Goal: Task Accomplishment & Management: Complete application form

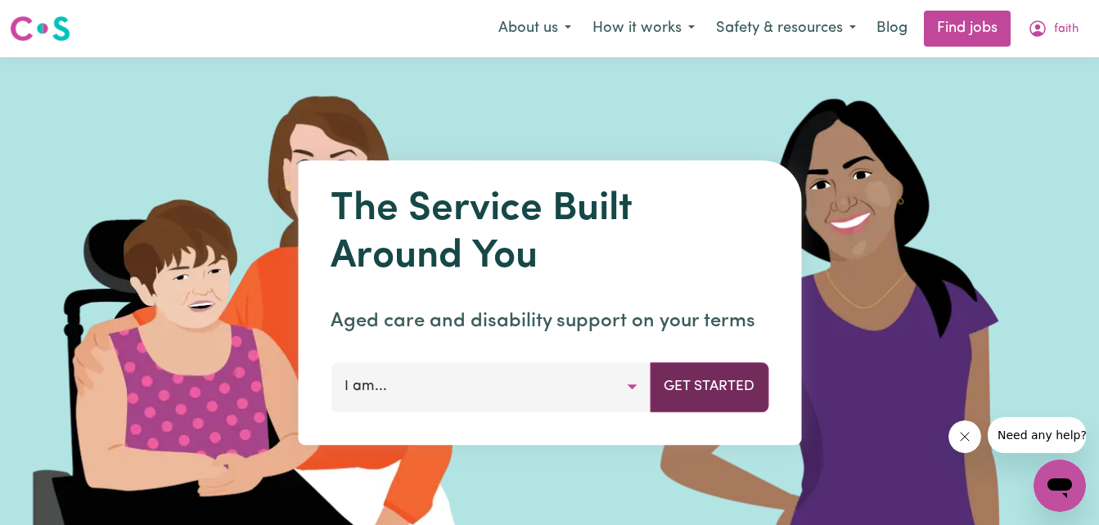
click at [701, 394] on button "Get Started" at bounding box center [708, 386] width 119 height 49
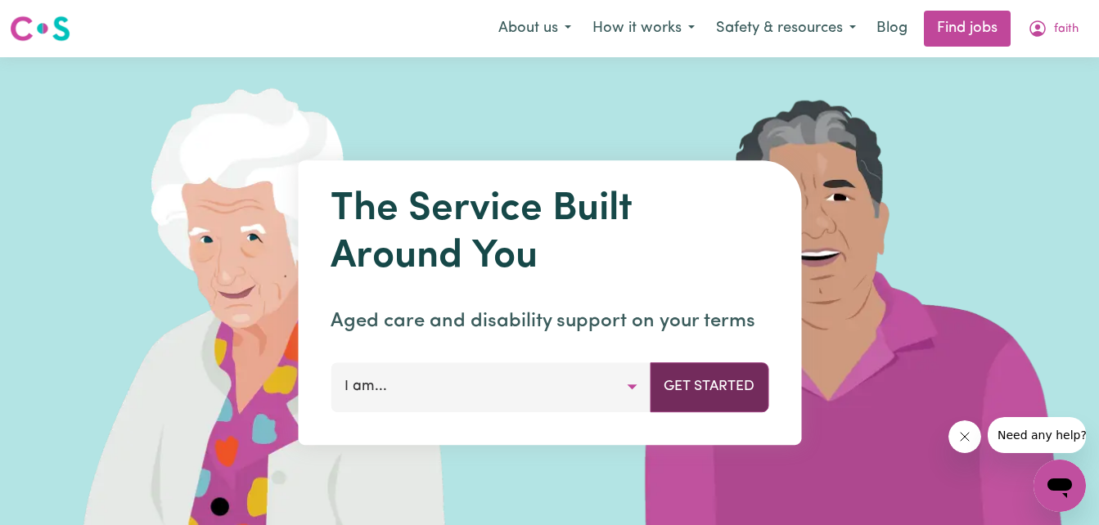
click at [687, 395] on button "Get Started" at bounding box center [708, 386] width 119 height 49
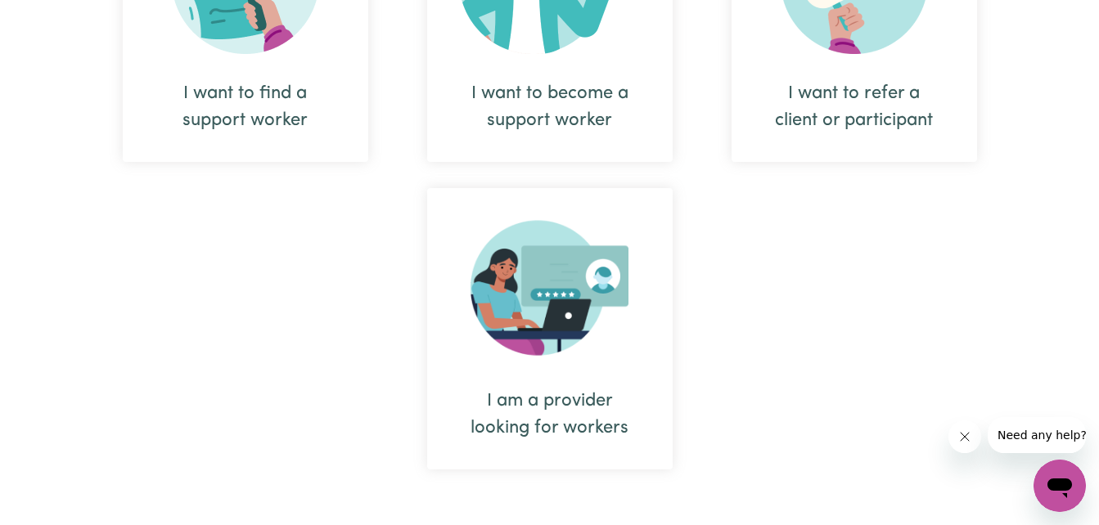
scroll to position [798, 0]
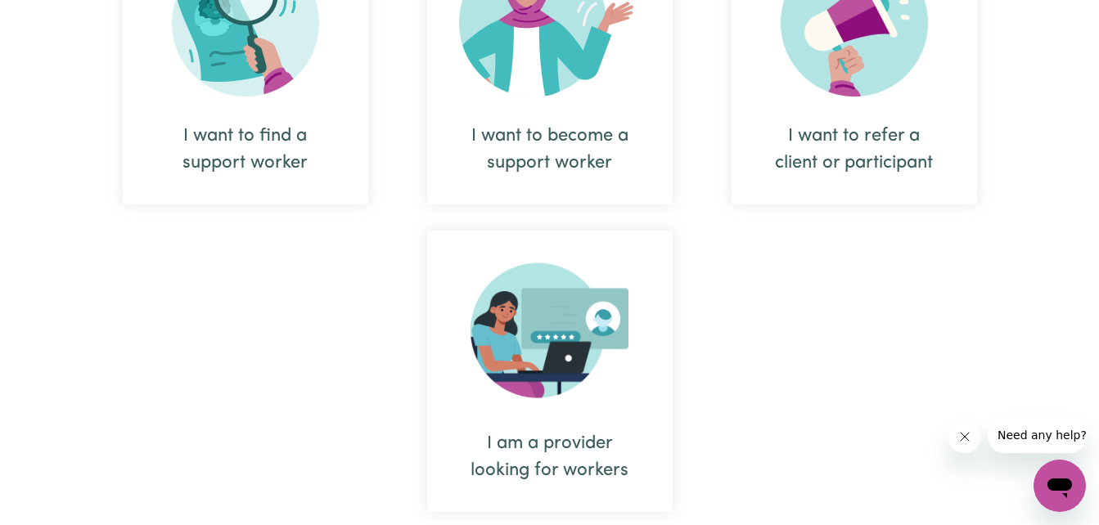
click at [582, 96] on img at bounding box center [550, 22] width 182 height 147
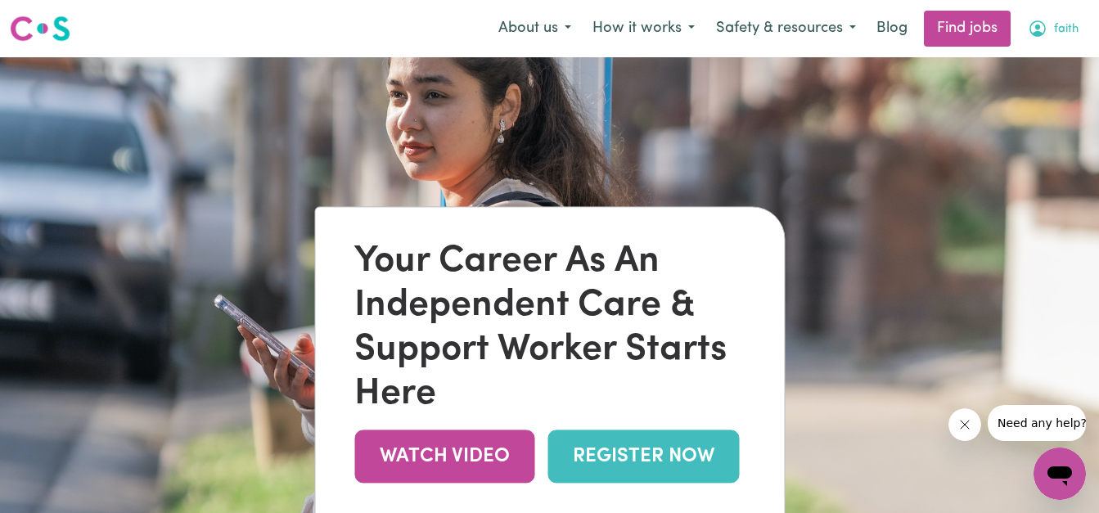
click at [1040, 25] on icon "My Account" at bounding box center [1037, 29] width 20 height 20
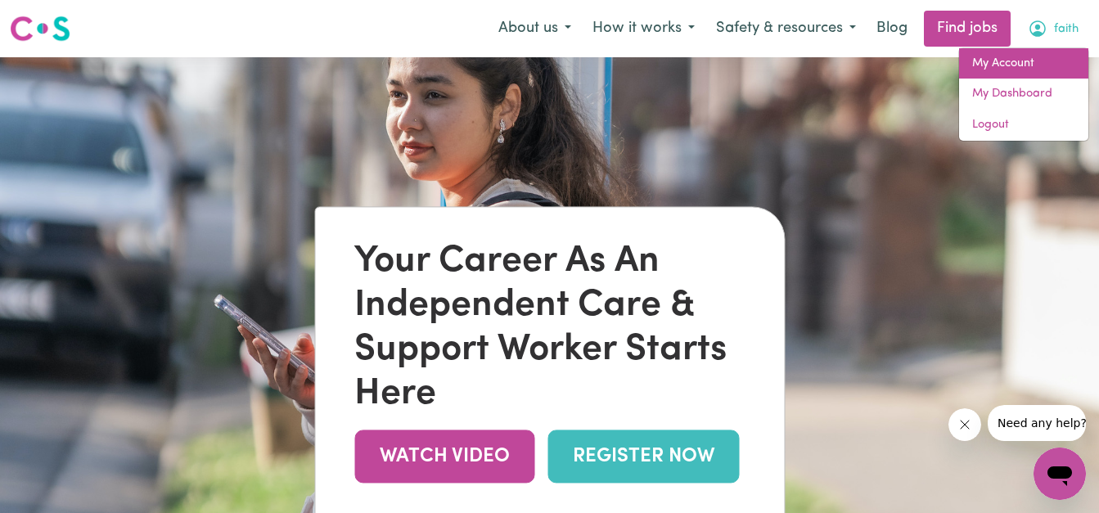
click at [1007, 61] on link "My Account" at bounding box center [1023, 63] width 129 height 31
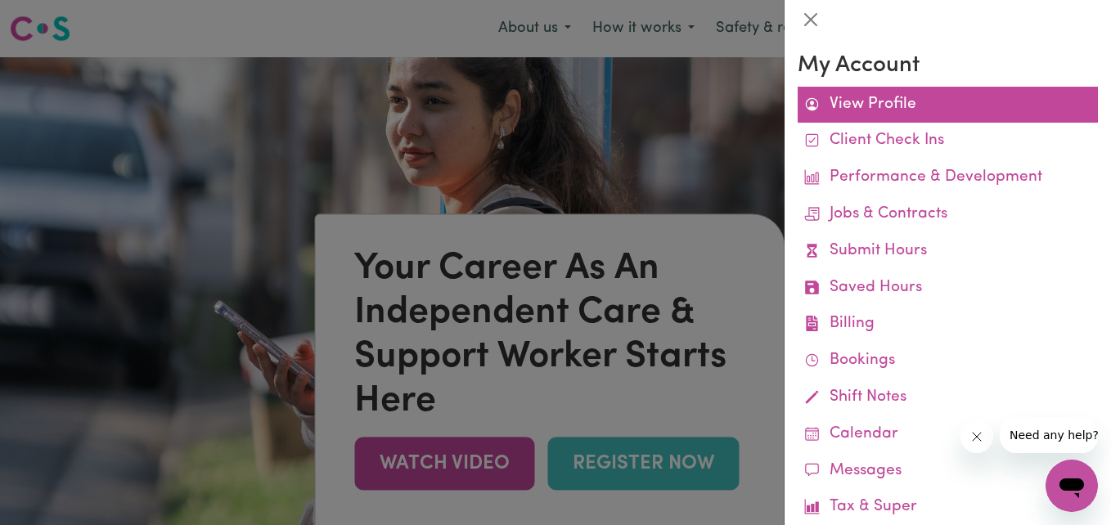
click at [925, 109] on link "View Profile" at bounding box center [947, 105] width 300 height 37
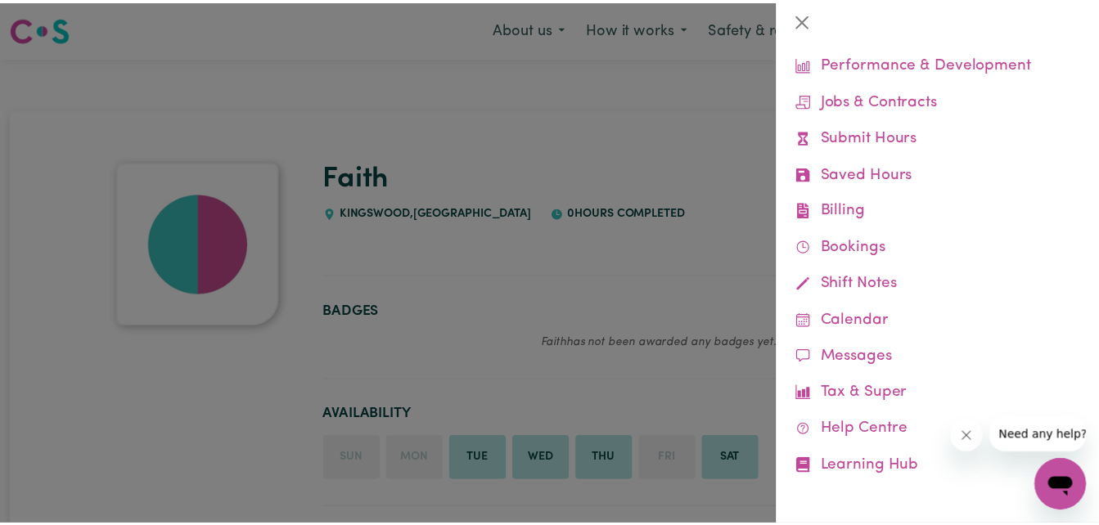
scroll to position [111, 0]
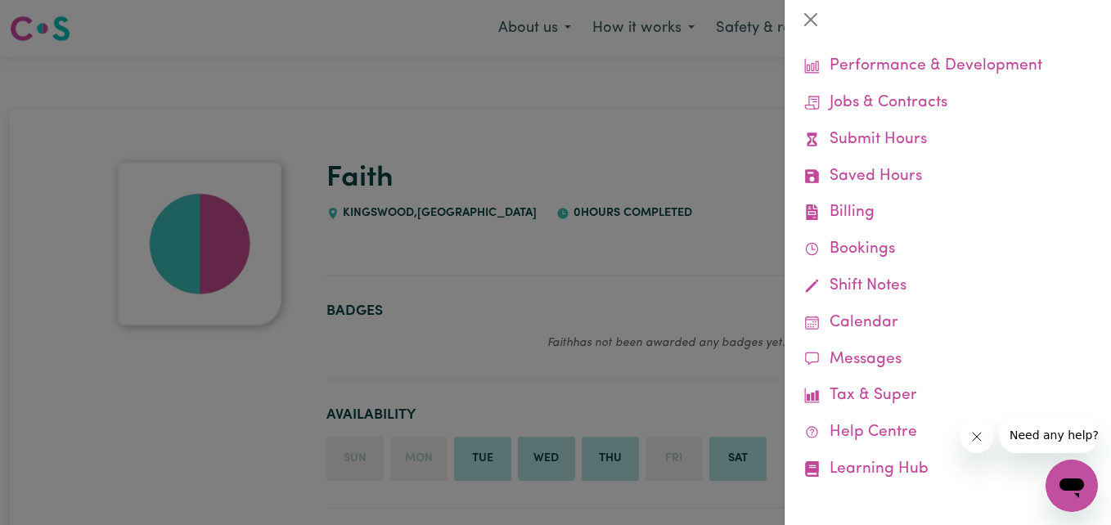
click at [648, 330] on div at bounding box center [555, 262] width 1111 height 525
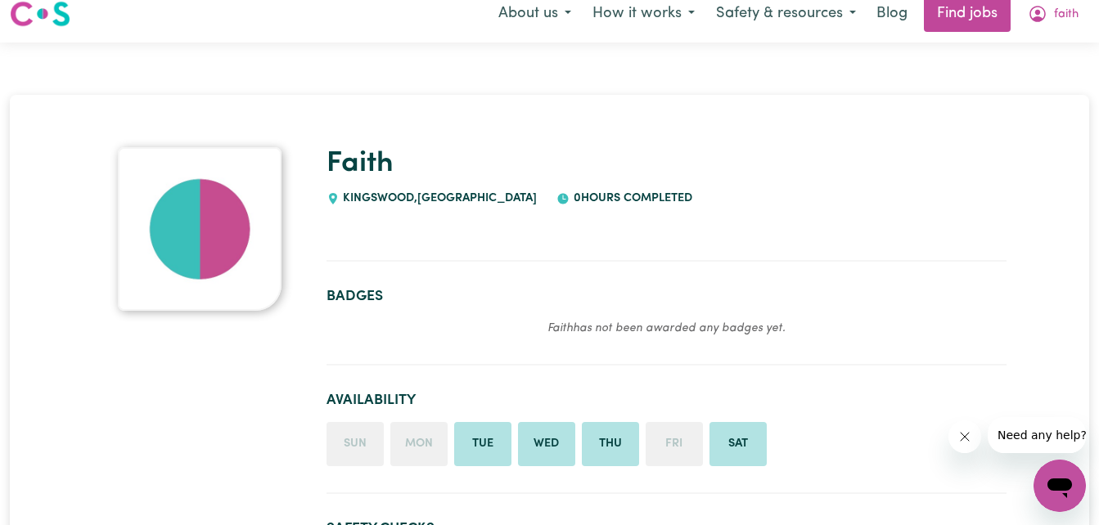
scroll to position [0, 0]
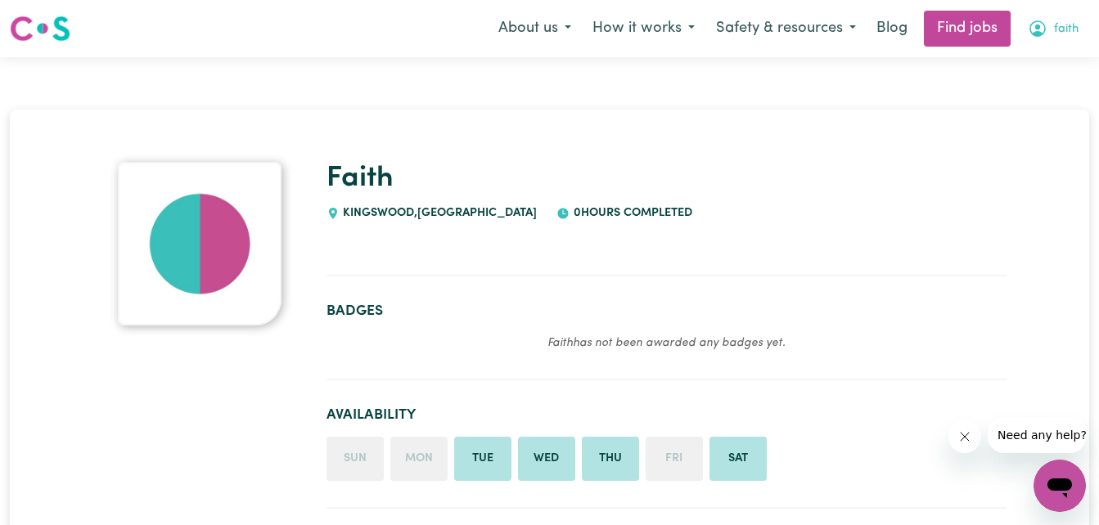
click at [1069, 20] on button "faith" at bounding box center [1053, 28] width 72 height 34
click at [1022, 91] on link "My Dashboard" at bounding box center [1023, 94] width 129 height 31
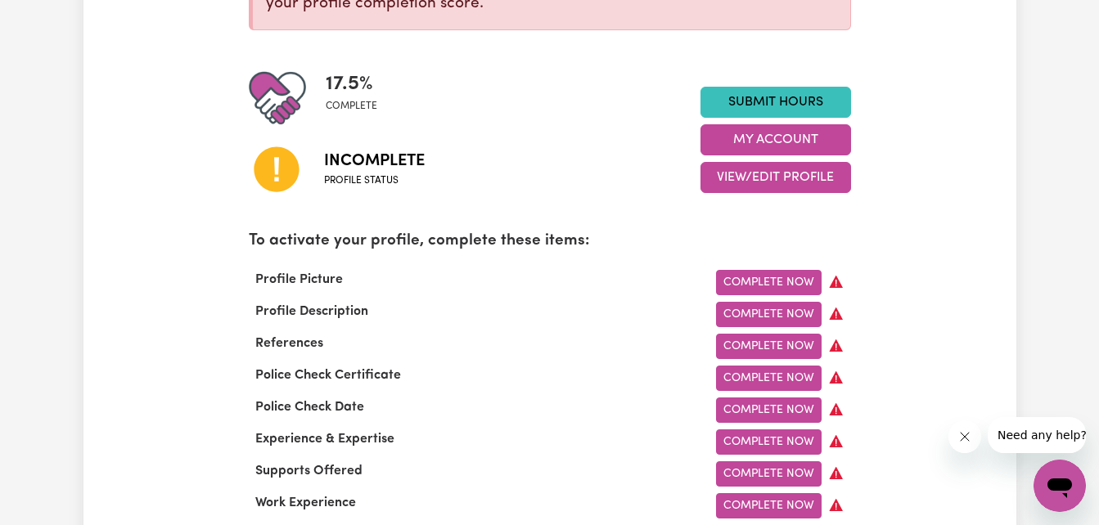
scroll to position [381, 0]
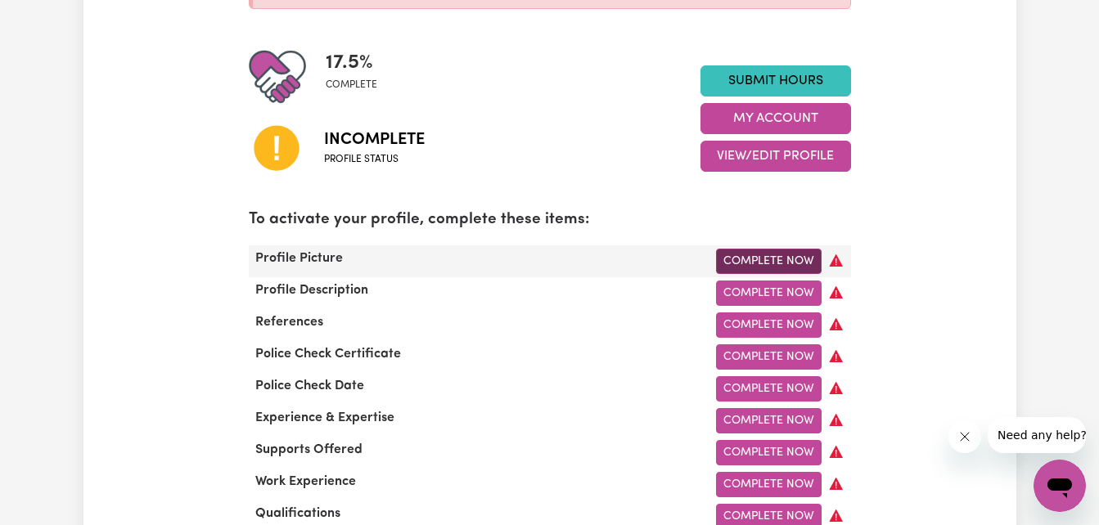
click at [771, 261] on link "Complete Now" at bounding box center [769, 261] width 106 height 25
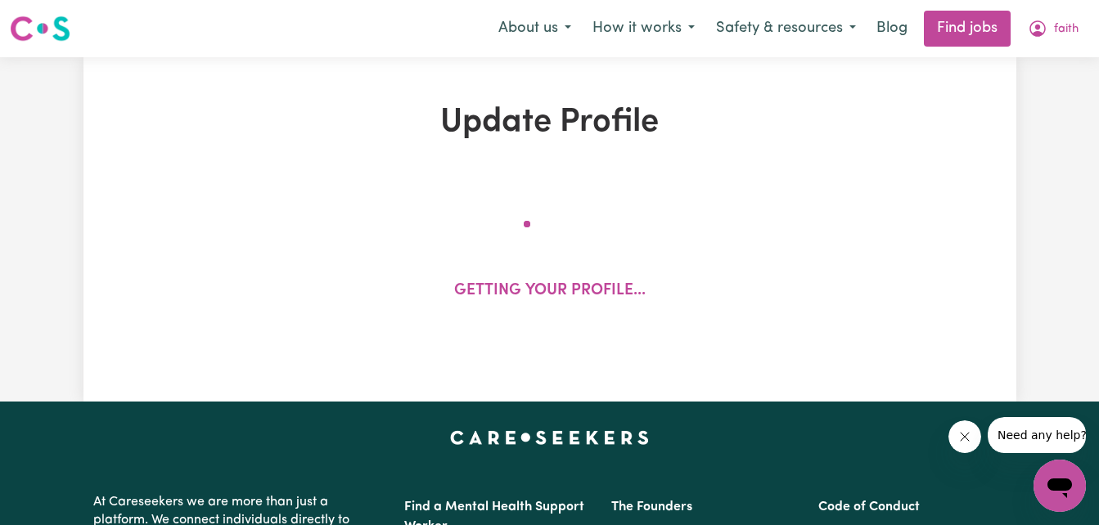
select select "[DEMOGRAPHIC_DATA]"
select select "[DEMOGRAPHIC_DATA] Work Visa"
select select "Studying a healthcare related degree or qualification"
select select "50"
select select "55"
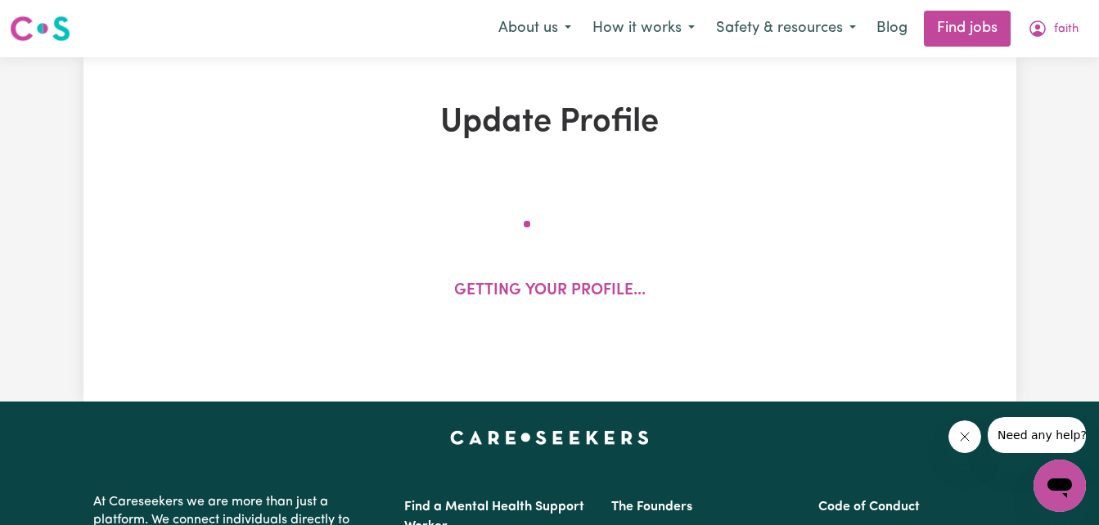
select select "60"
select select "70"
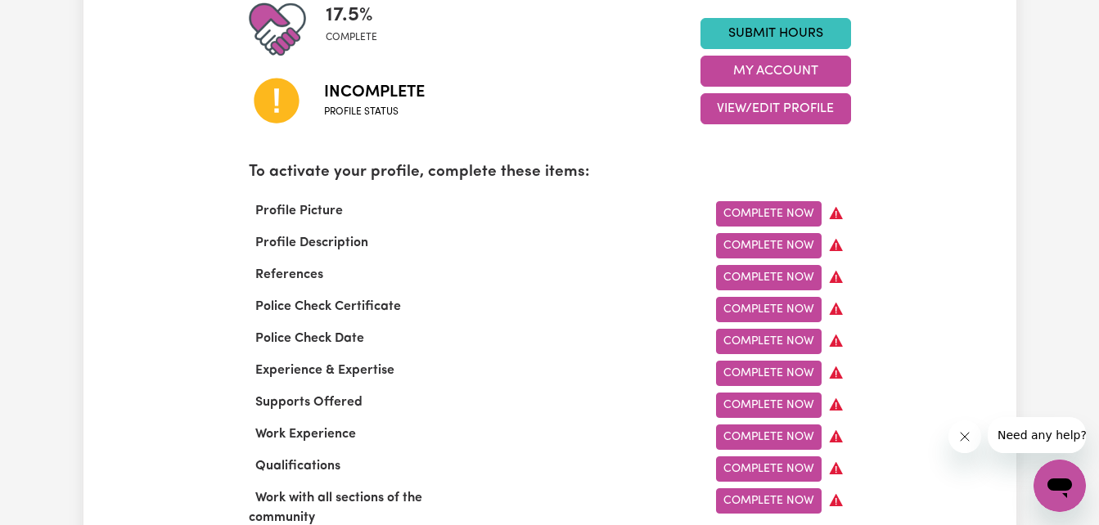
scroll to position [439, 0]
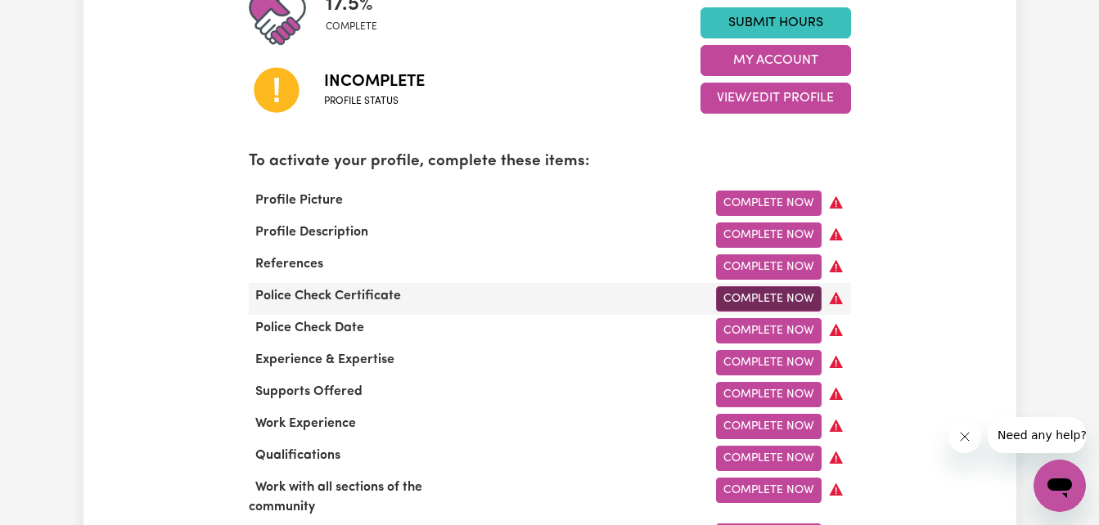
click at [779, 302] on link "Complete Now" at bounding box center [769, 298] width 106 height 25
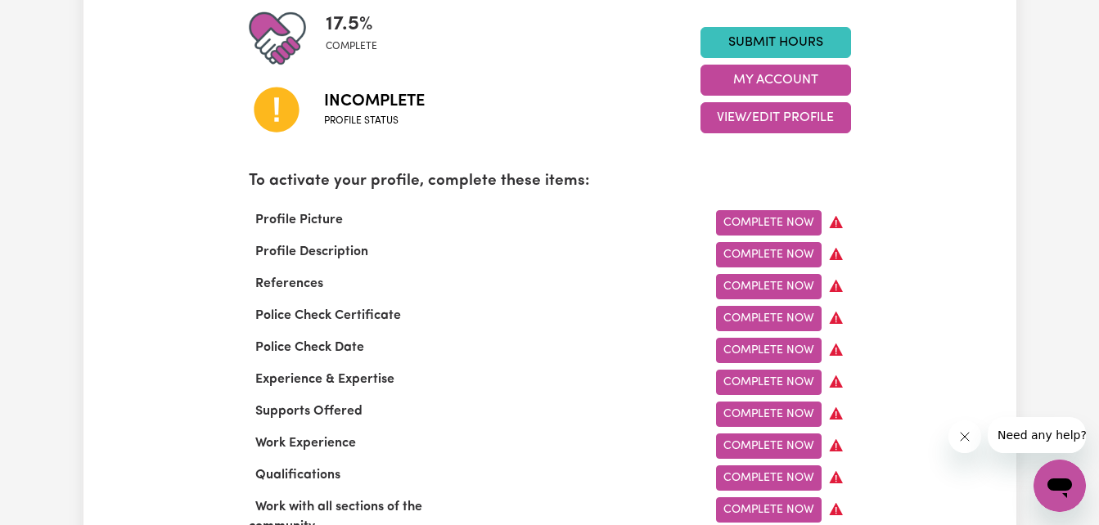
scroll to position [415, 0]
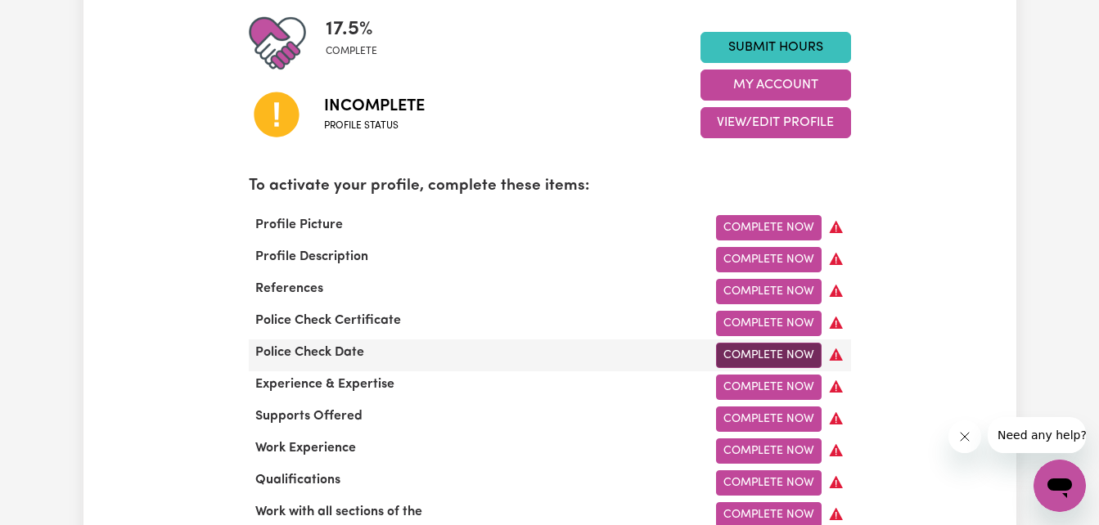
click at [748, 363] on link "Complete Now" at bounding box center [769, 355] width 106 height 25
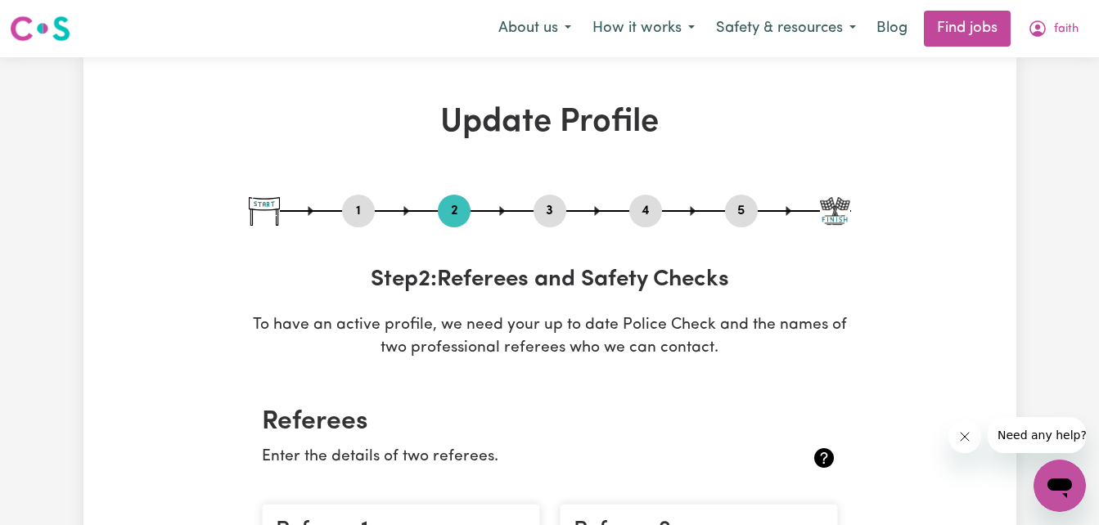
click at [352, 204] on button "1" at bounding box center [358, 210] width 33 height 21
select select "[DEMOGRAPHIC_DATA]"
select select "[DEMOGRAPHIC_DATA] Work Visa"
select select "Studying a healthcare related degree or qualification"
select select "50"
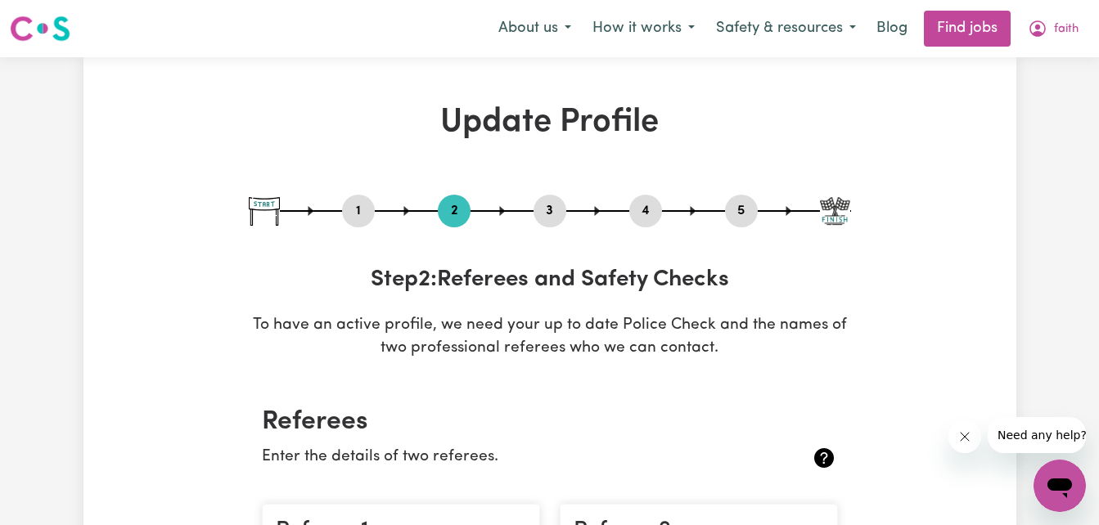
select select "55"
select select "60"
select select "70"
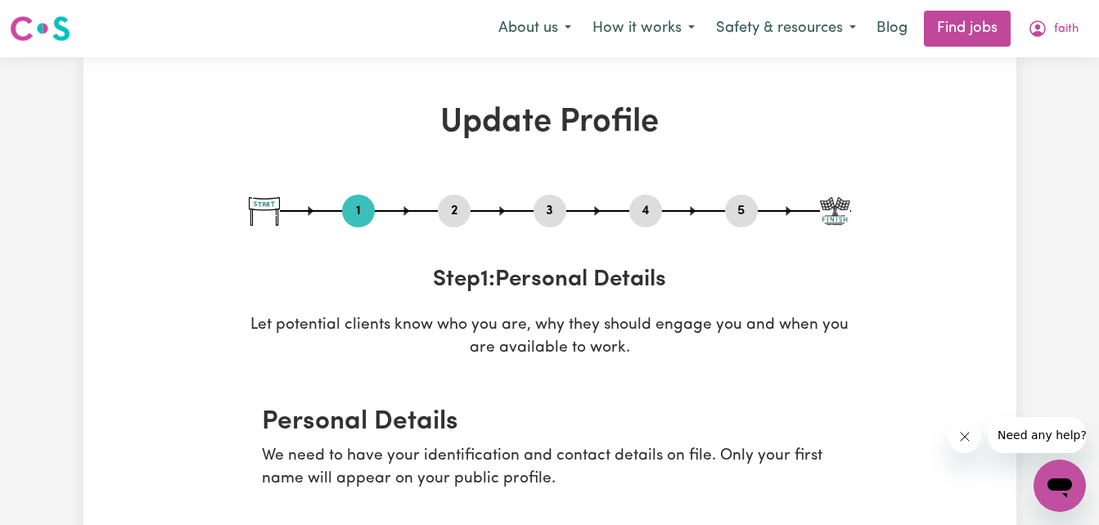
click at [261, 209] on img at bounding box center [264, 211] width 31 height 29
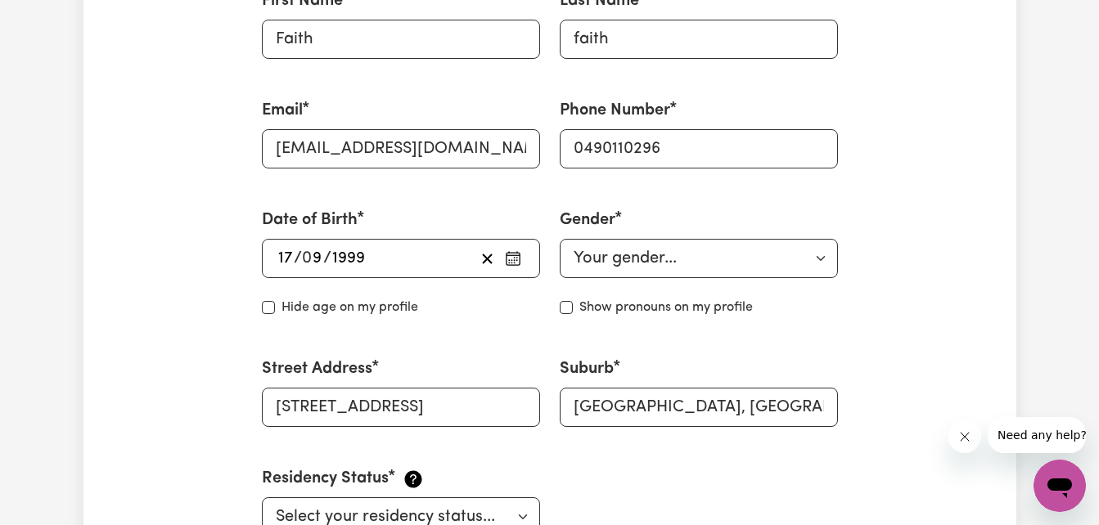
scroll to position [703, 0]
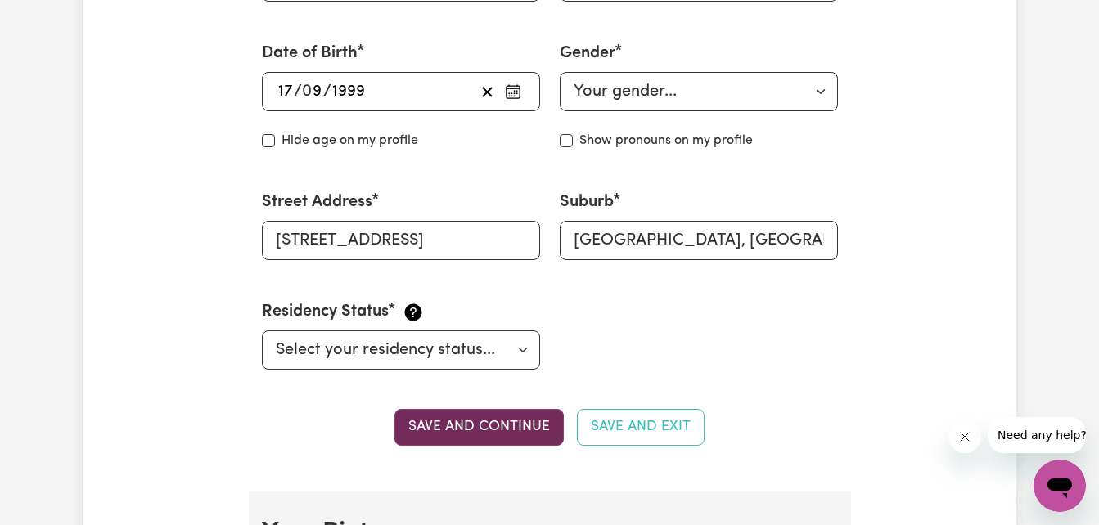
click at [480, 419] on button "Save and continue" at bounding box center [478, 427] width 169 height 36
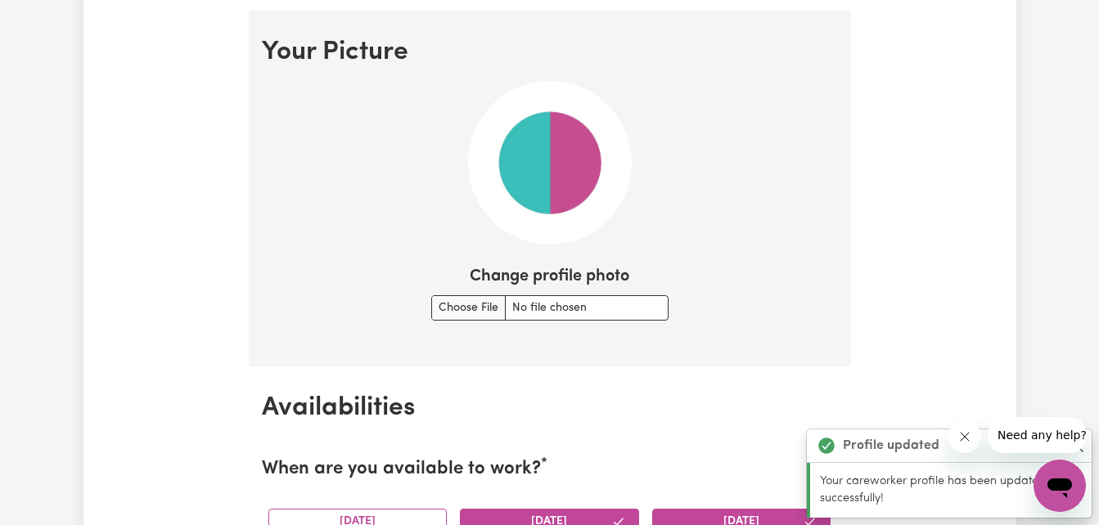
scroll to position [1194, 0]
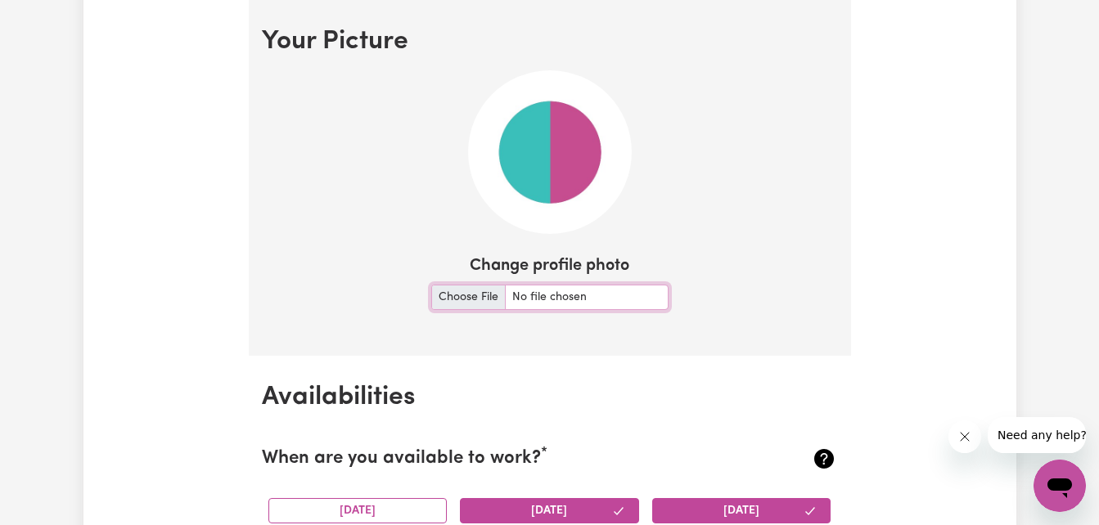
click at [483, 298] on input "Change profile photo" at bounding box center [549, 297] width 237 height 25
click at [474, 294] on input "Change profile photo" at bounding box center [549, 297] width 237 height 25
type input "C:\fakepath\IMG_6277.jpg"
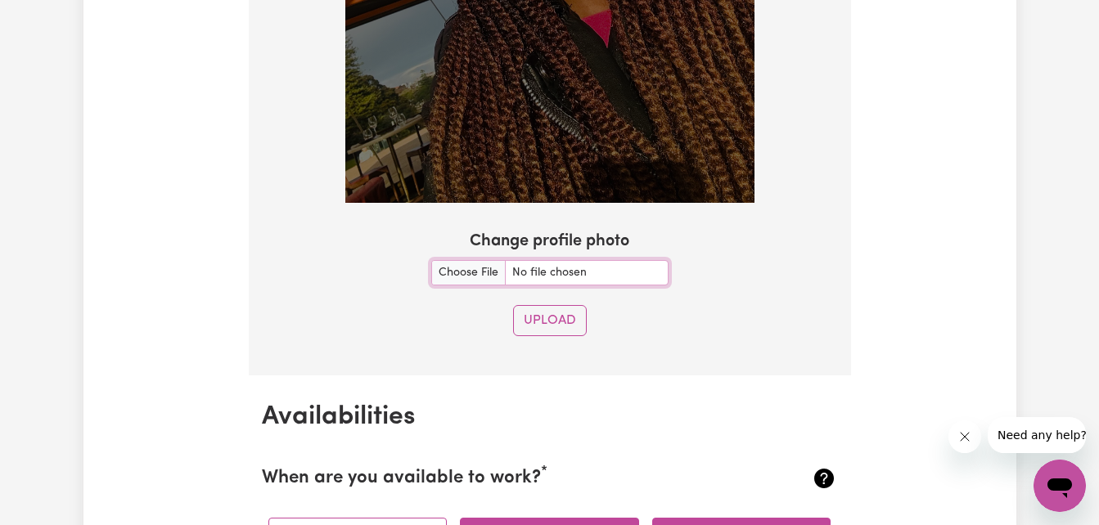
scroll to position [1851, 0]
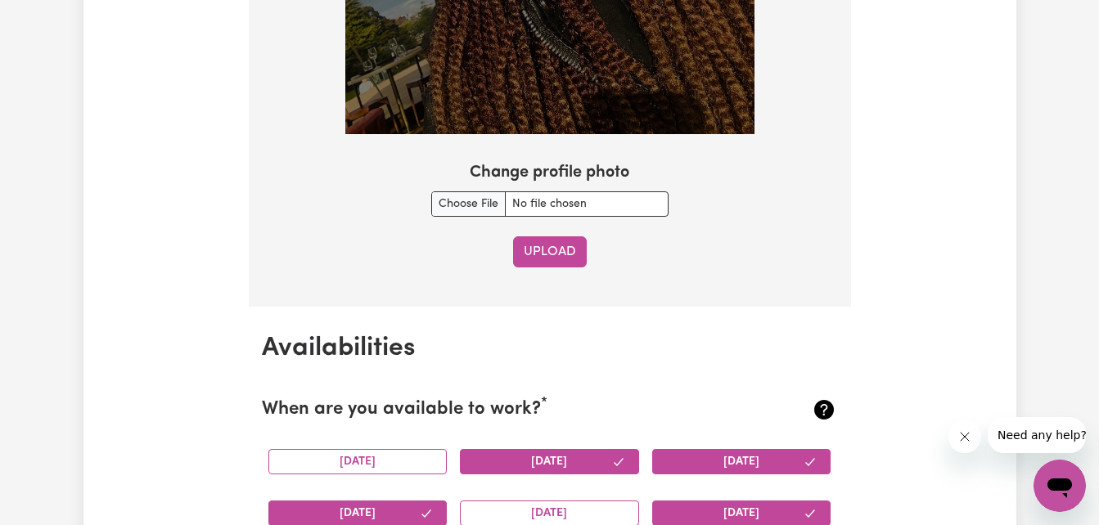
click at [559, 240] on button "Upload" at bounding box center [550, 251] width 74 height 31
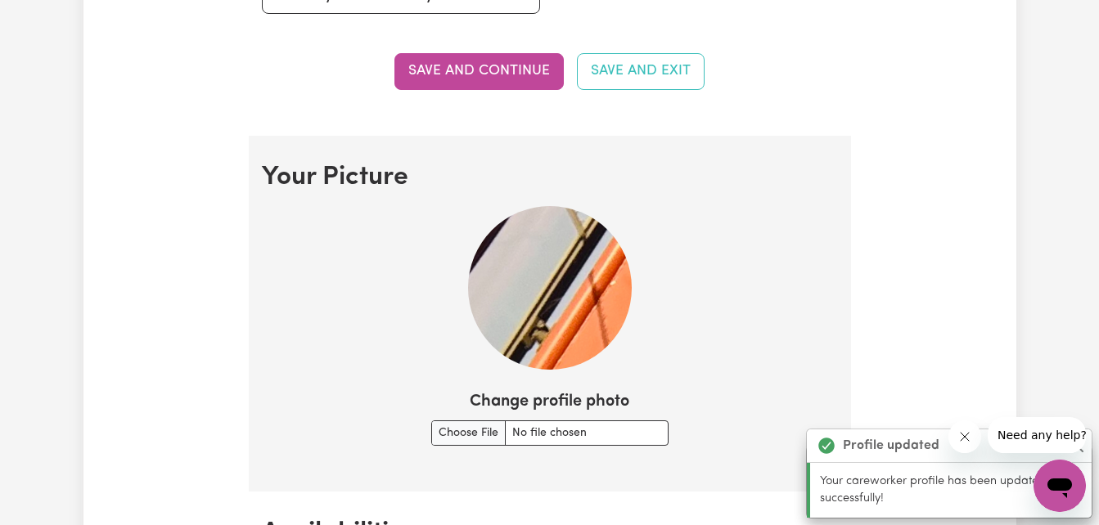
scroll to position [1014, 0]
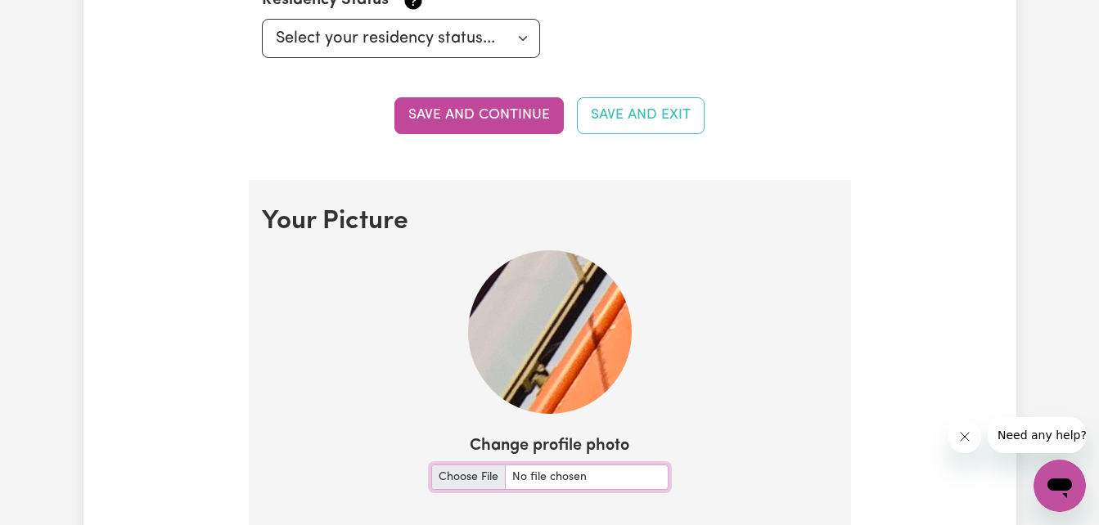
click at [461, 481] on input "Change profile photo" at bounding box center [549, 477] width 237 height 25
type input "C:\fakepath\IMG_6277.jpg"
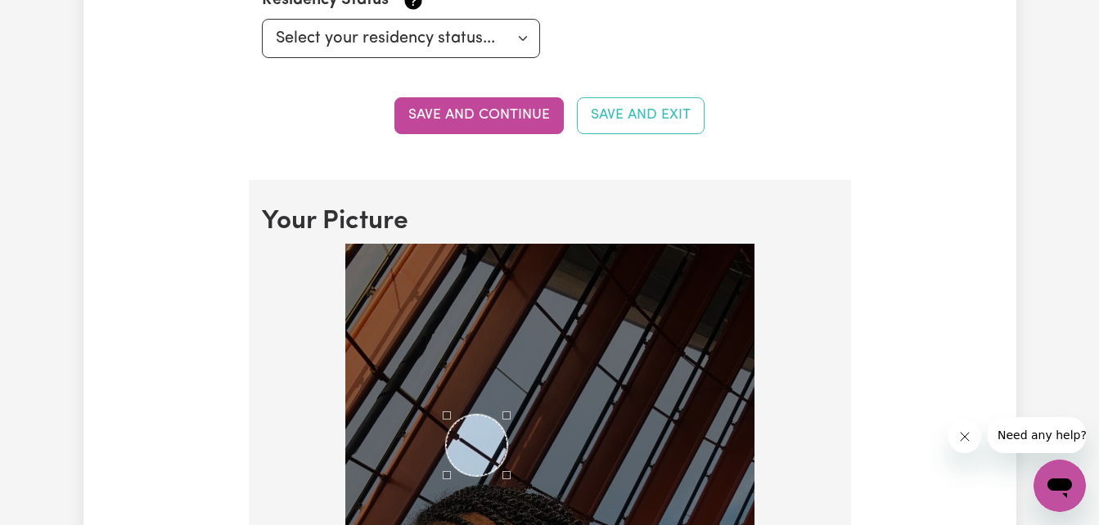
click at [490, 456] on div "Use the arrow keys to move the crop selection area" at bounding box center [476, 445] width 61 height 61
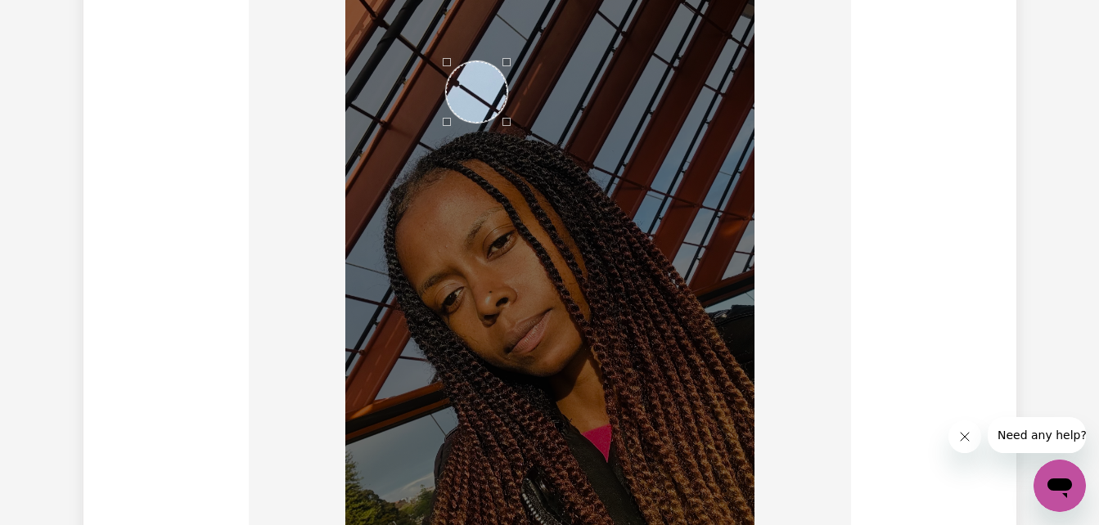
scroll to position [1386, 0]
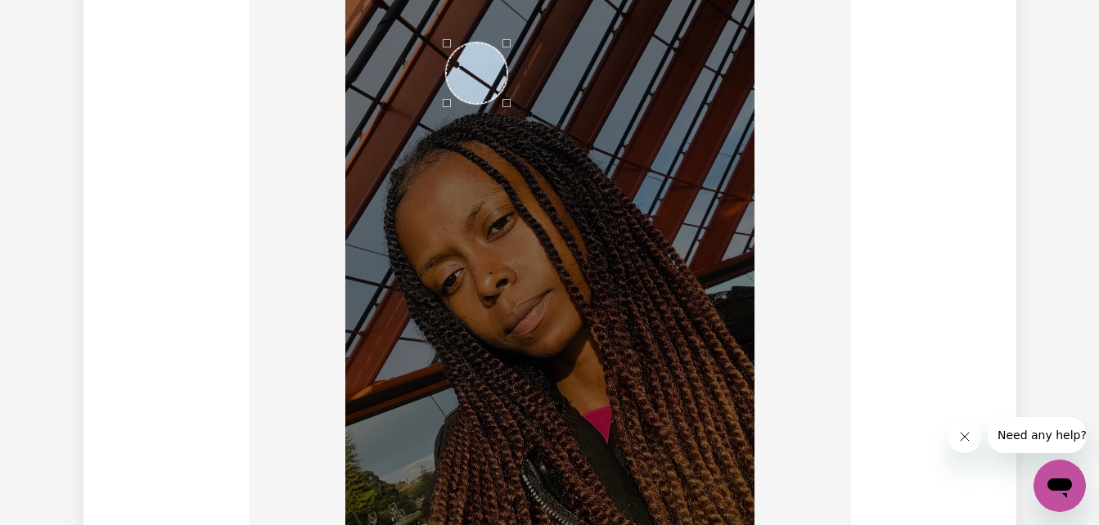
click at [510, 107] on div "Use the arrow keys to move the south east drag handle to change the crop select…" at bounding box center [510, 107] width 0 height 0
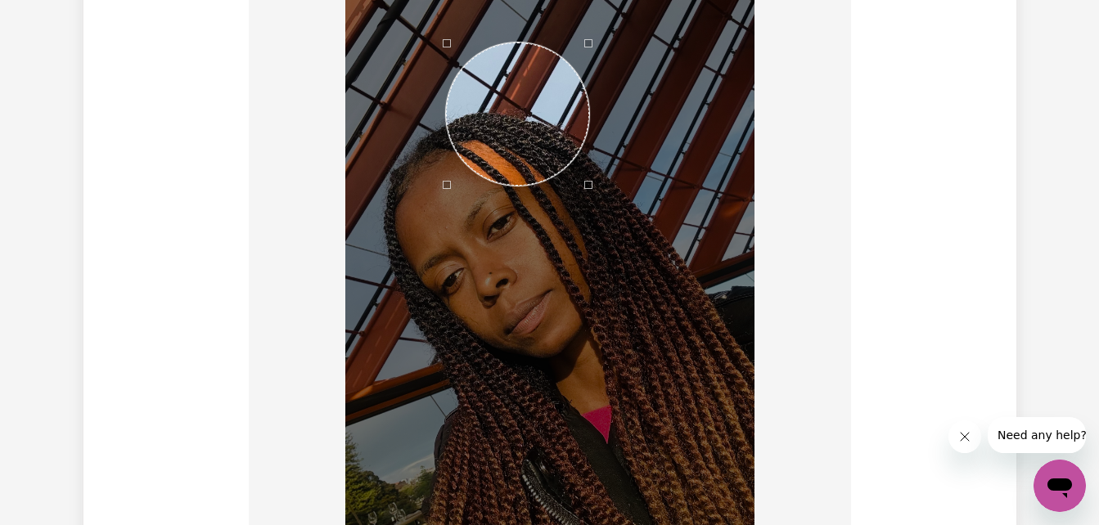
click at [590, 469] on div at bounding box center [549, 235] width 409 height 727
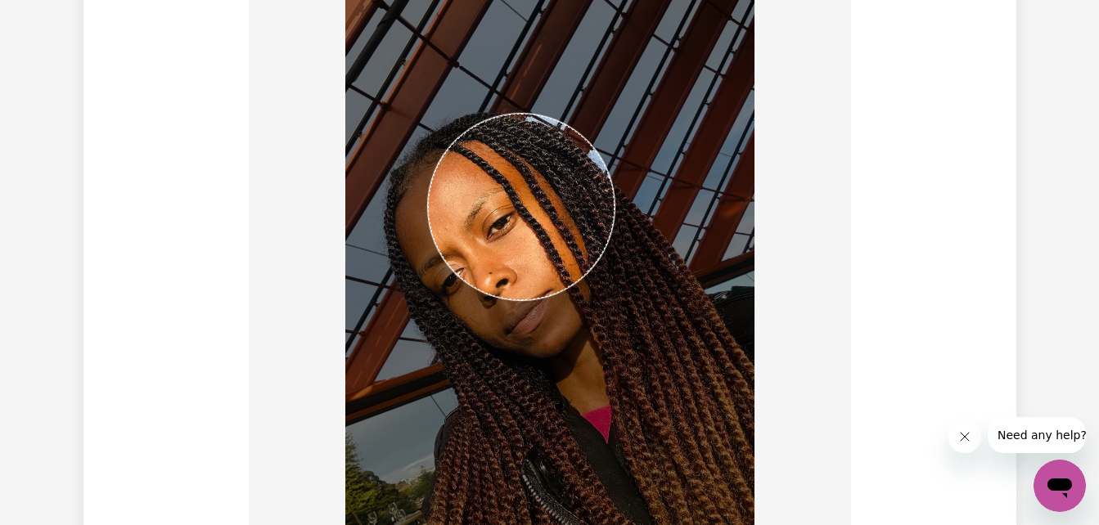
click at [407, 178] on img at bounding box center [549, 235] width 409 height 727
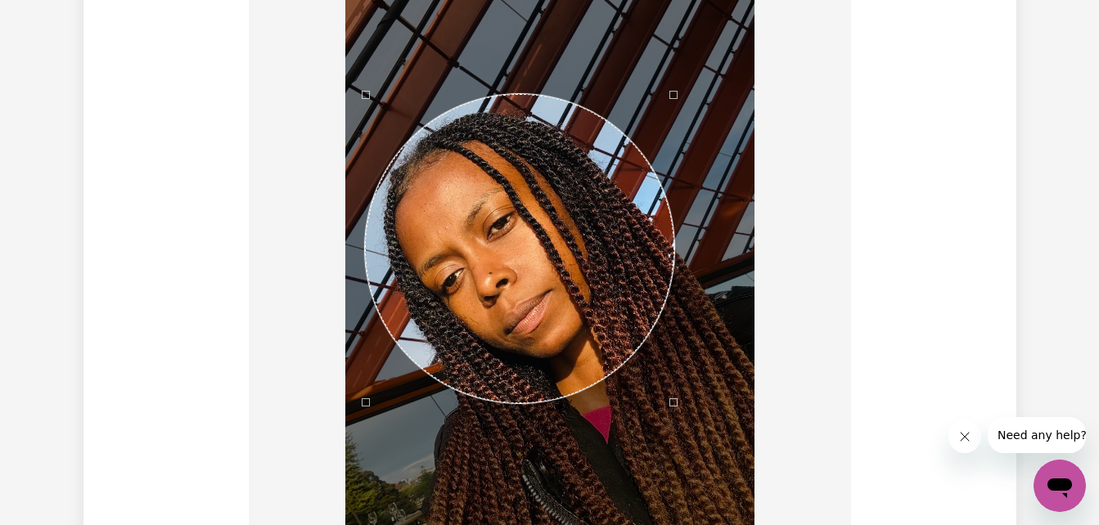
click at [416, 134] on div "Use the arrow keys to move the crop selection area" at bounding box center [519, 248] width 309 height 309
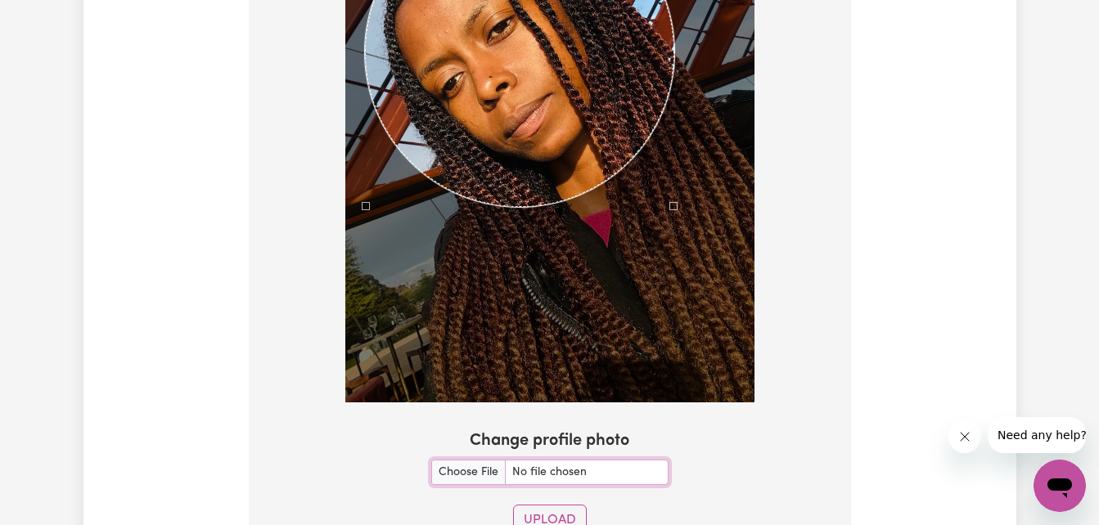
scroll to position [1612, 0]
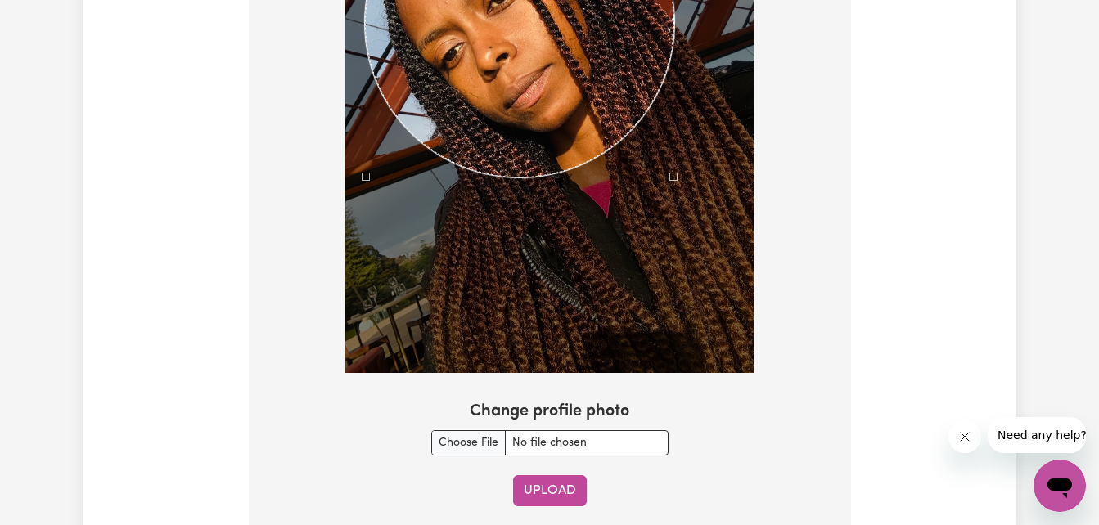
click at [563, 499] on button "Upload" at bounding box center [550, 490] width 74 height 31
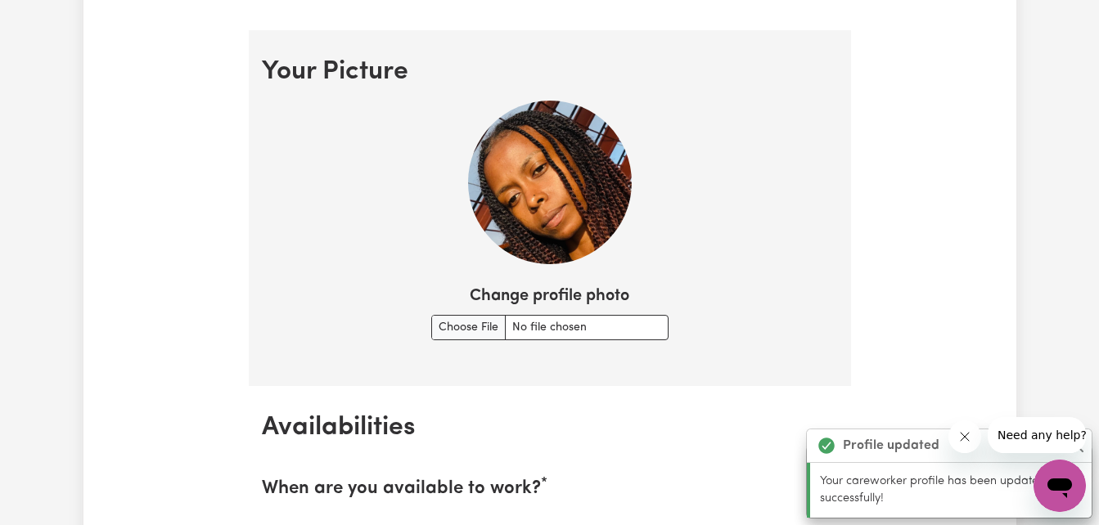
scroll to position [1120, 0]
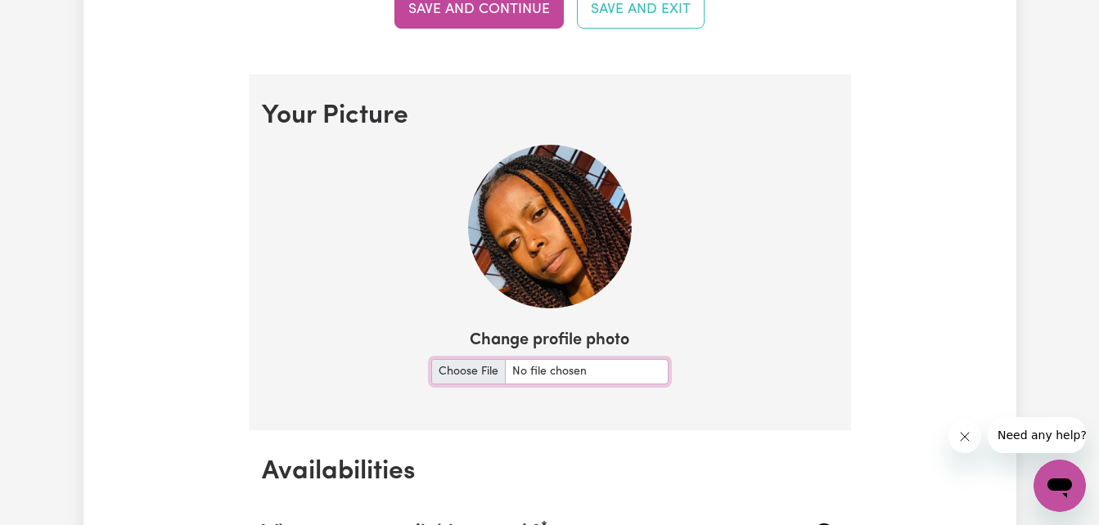
click at [461, 366] on input "Change profile photo" at bounding box center [549, 371] width 237 height 25
type input "C:\fakepath\IMG_3578.JPG"
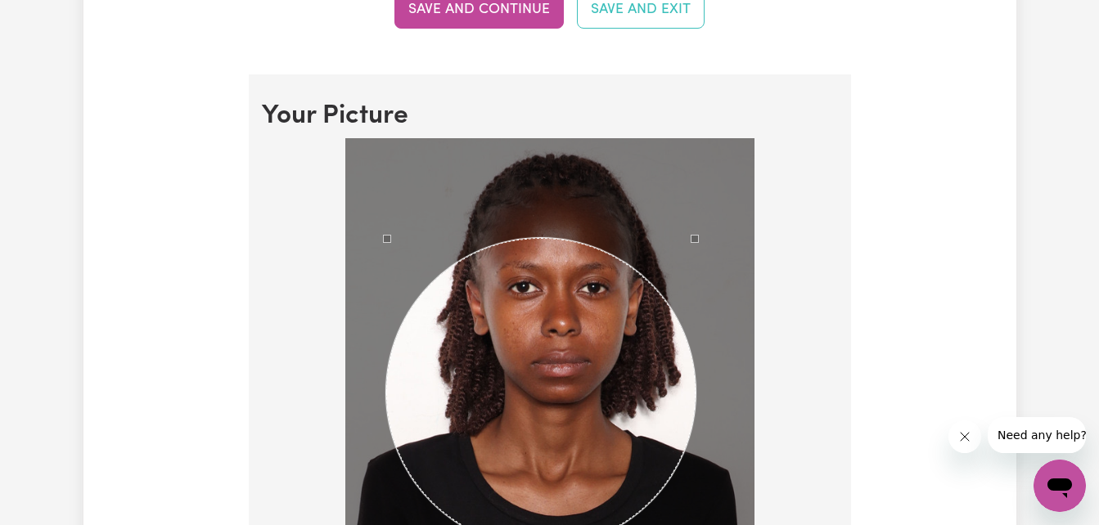
click at [606, 267] on div "Use the arrow keys to move the crop selection area" at bounding box center [540, 392] width 309 height 309
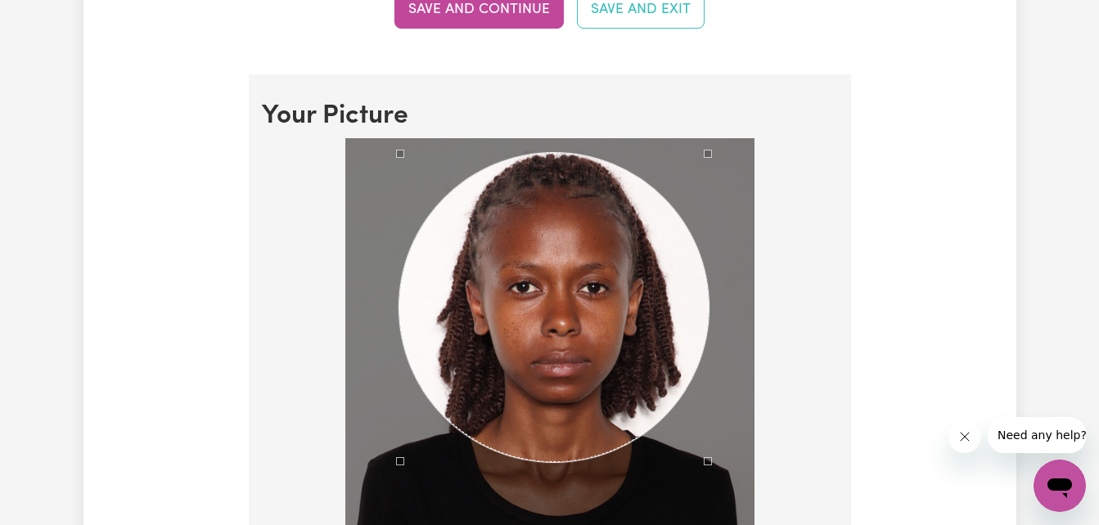
click at [617, 168] on div "Use the arrow keys to move the crop selection area" at bounding box center [553, 307] width 309 height 309
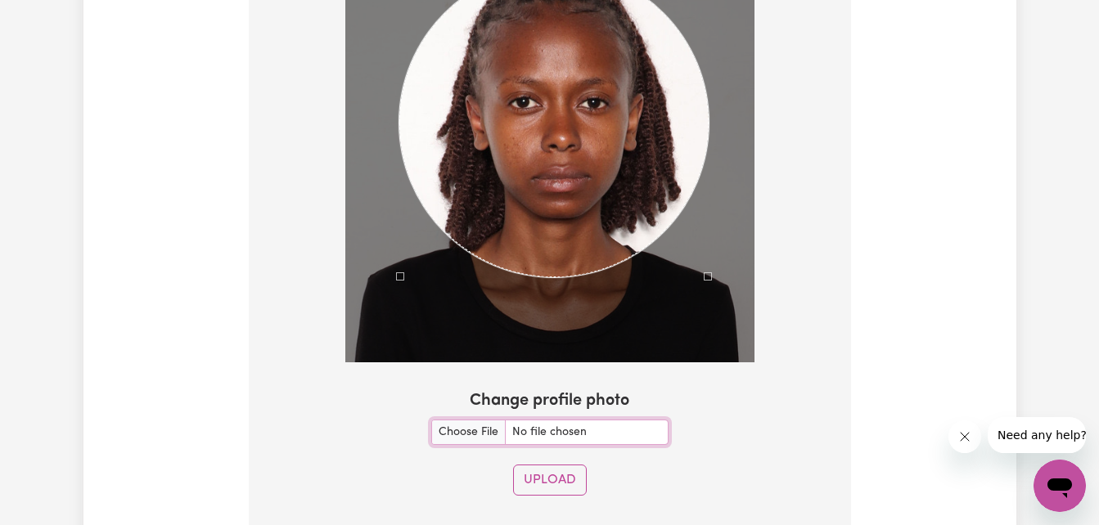
scroll to position [1435, 0]
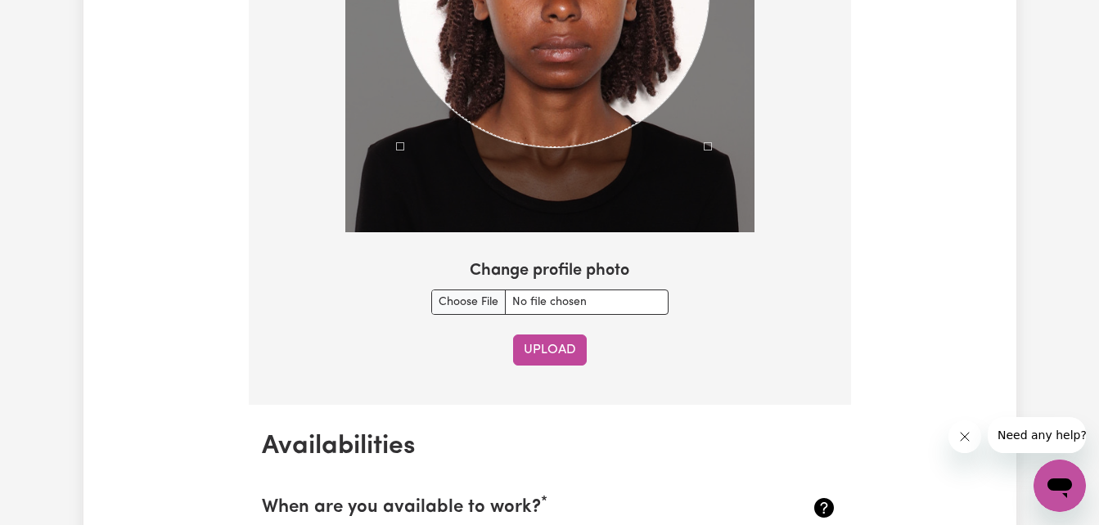
click at [556, 356] on button "Upload" at bounding box center [550, 350] width 74 height 31
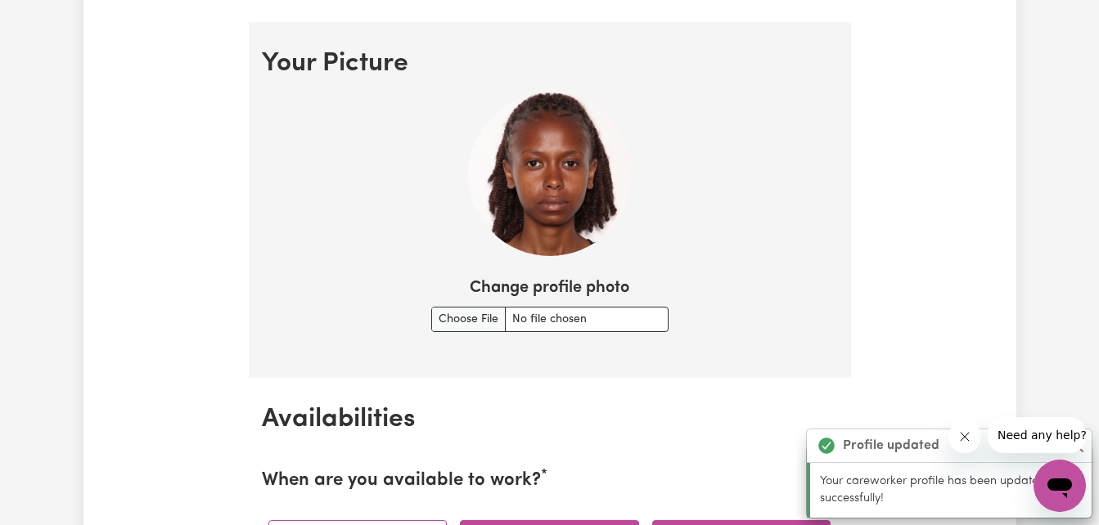
scroll to position [1058, 0]
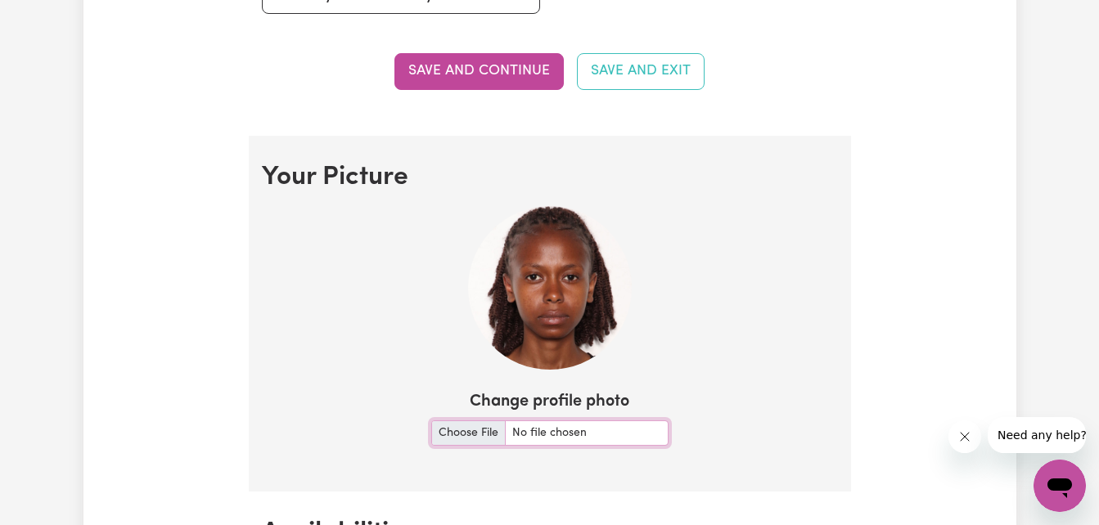
click at [452, 432] on input "Change profile photo" at bounding box center [549, 432] width 237 height 25
type input "C:\fakepath\IMG_6277.jpg"
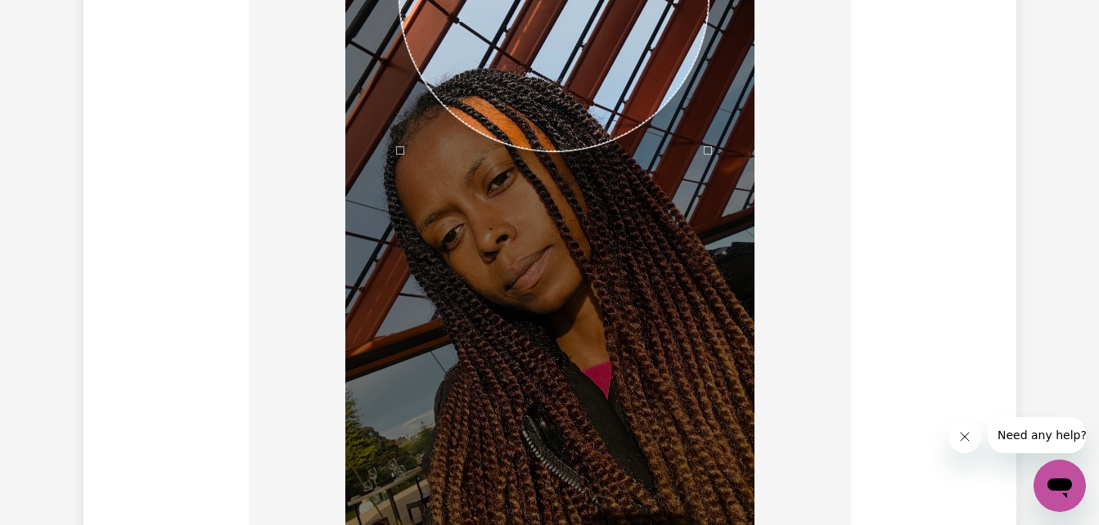
scroll to position [1421, 0]
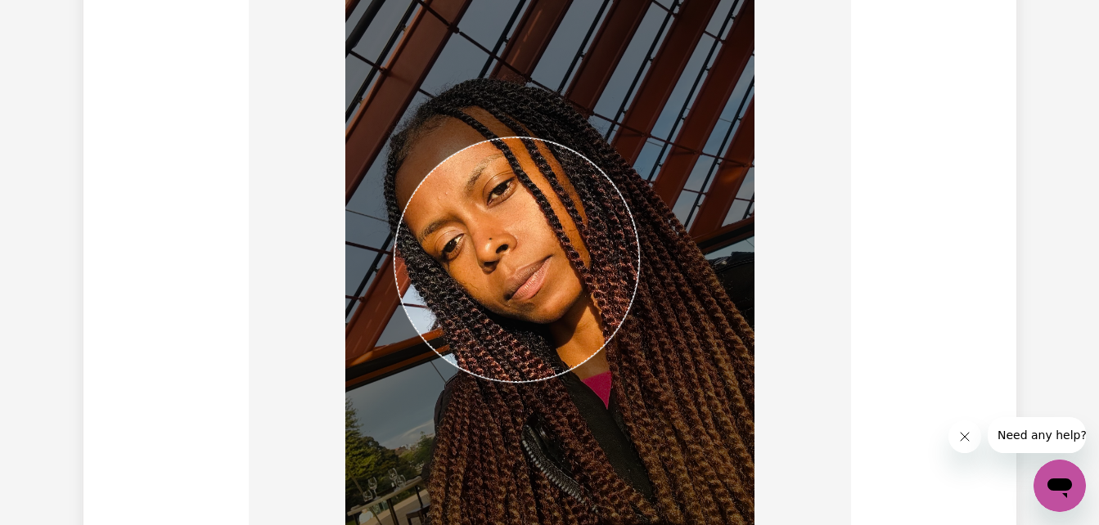
click at [393, 432] on img at bounding box center [549, 200] width 409 height 727
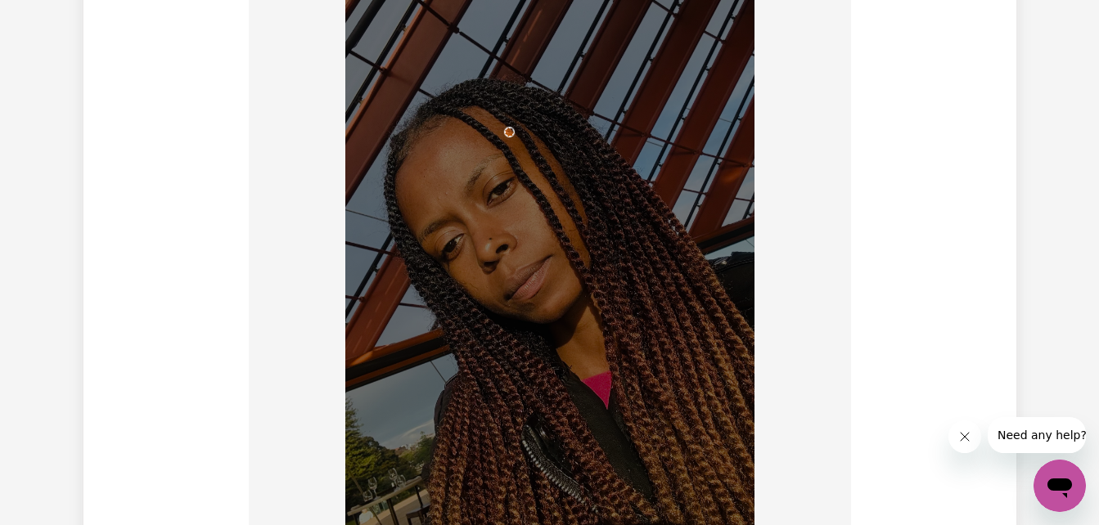
click at [502, 121] on img at bounding box center [549, 200] width 409 height 727
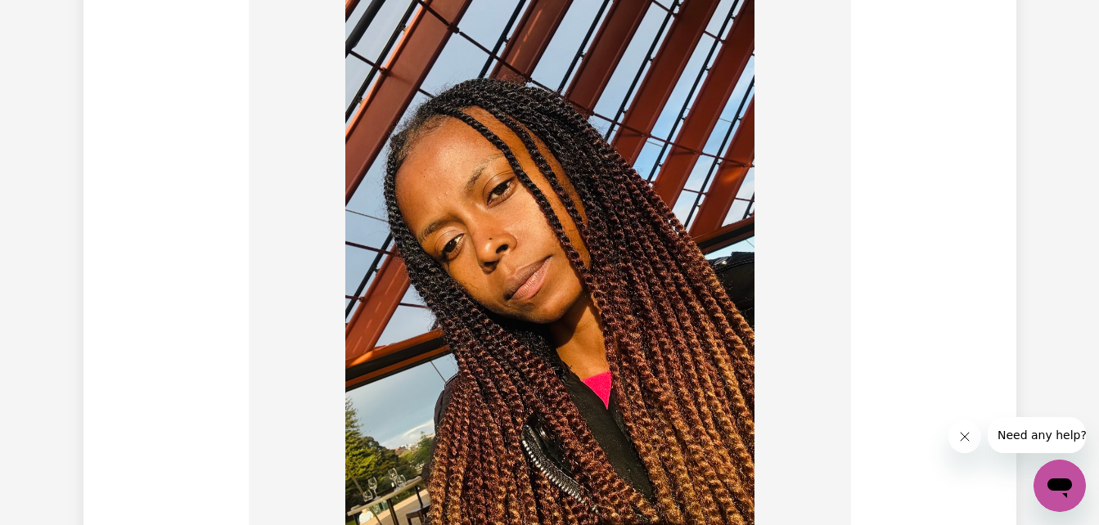
click at [502, 121] on img at bounding box center [549, 200] width 409 height 727
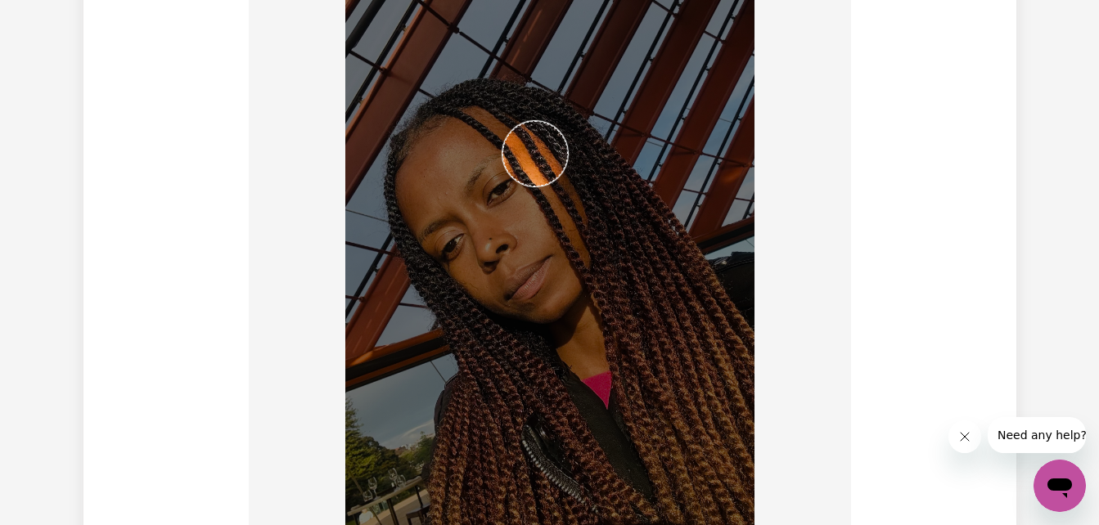
click at [593, 519] on img at bounding box center [549, 200] width 409 height 727
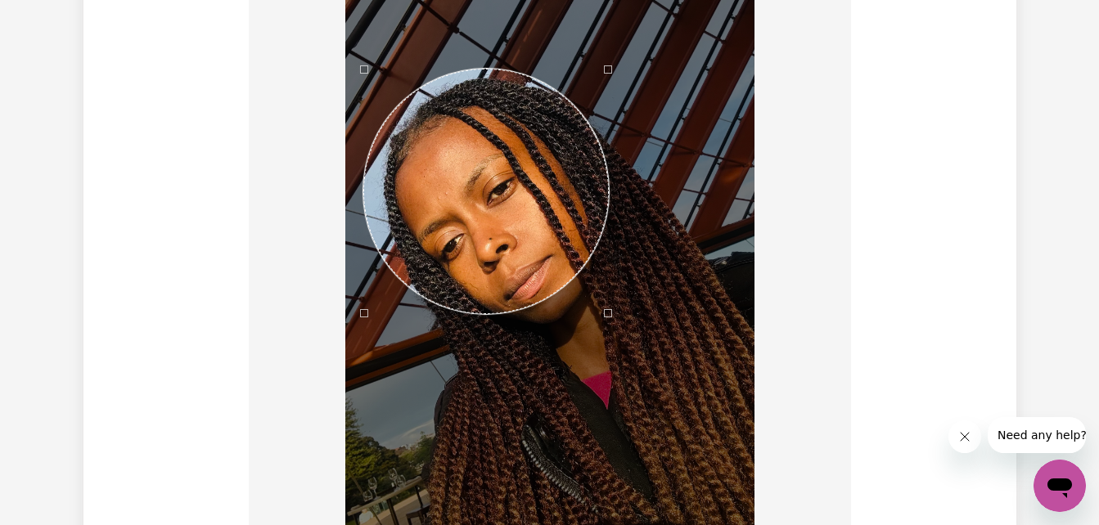
click at [428, 84] on div "Use the arrow keys to move the crop selection area" at bounding box center [485, 191] width 245 height 245
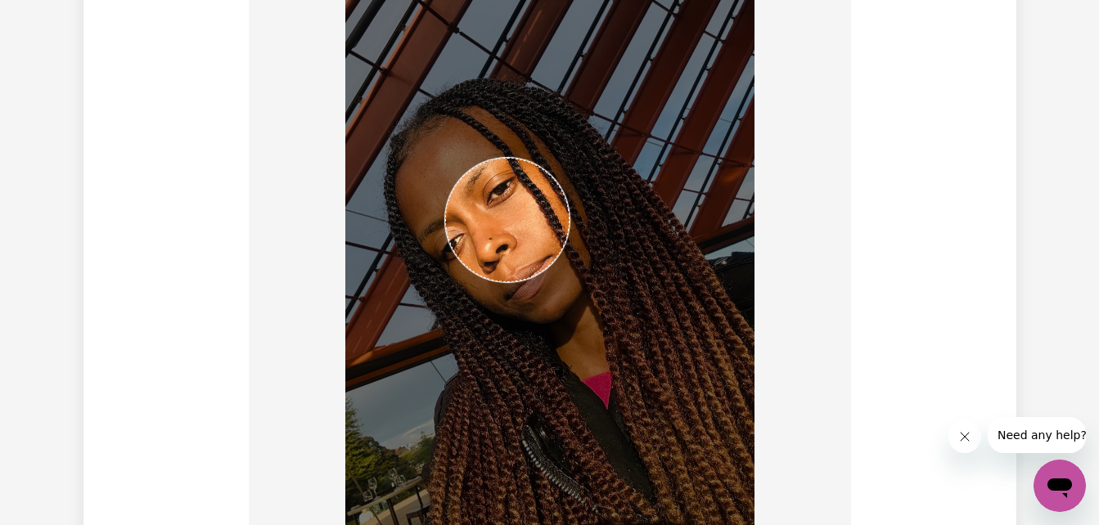
click at [458, 168] on img at bounding box center [549, 200] width 409 height 727
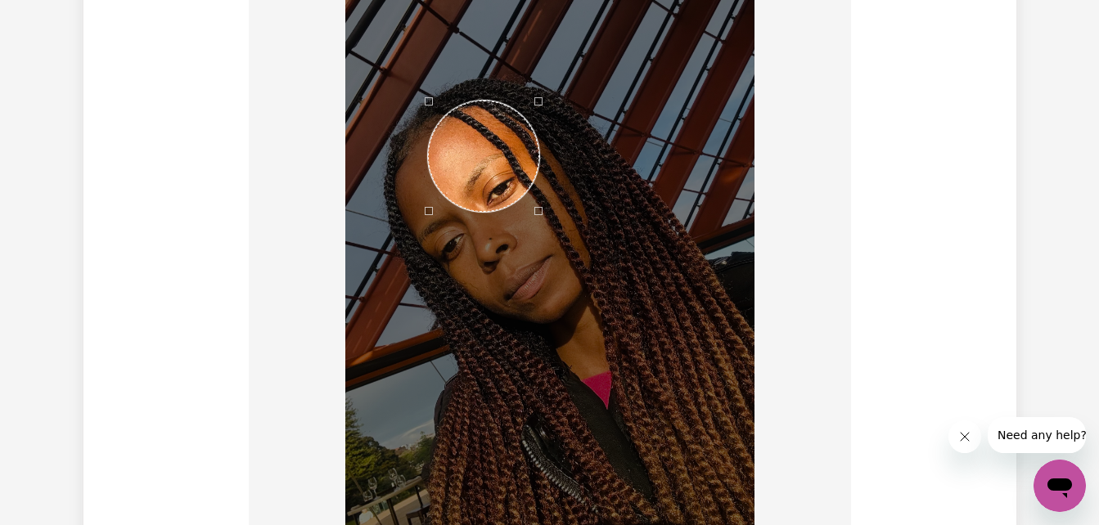
click at [461, 106] on div "Use the arrow keys to move the crop selection area" at bounding box center [483, 156] width 111 height 111
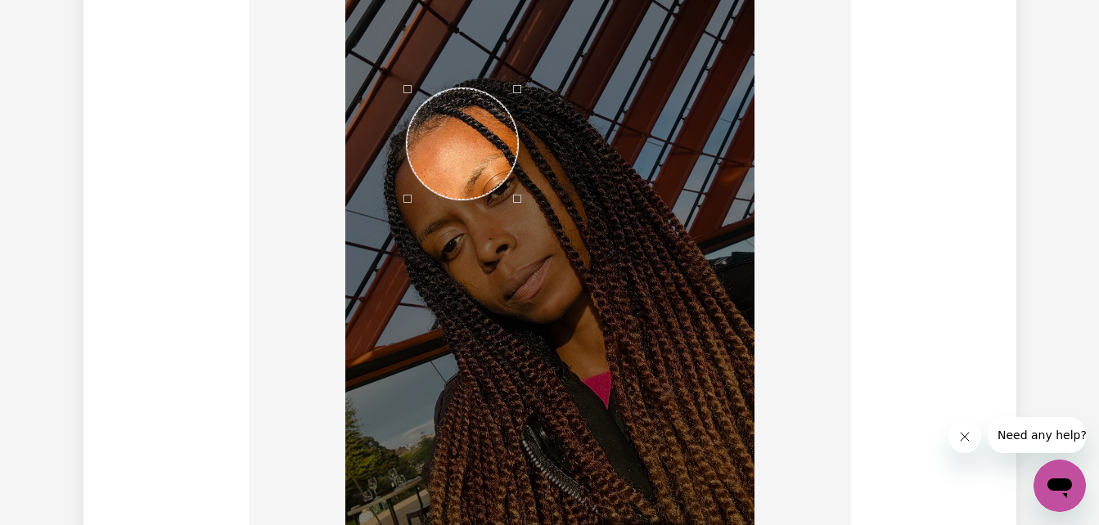
click at [488, 188] on div "Use the arrow keys to move the crop selection area" at bounding box center [462, 143] width 111 height 111
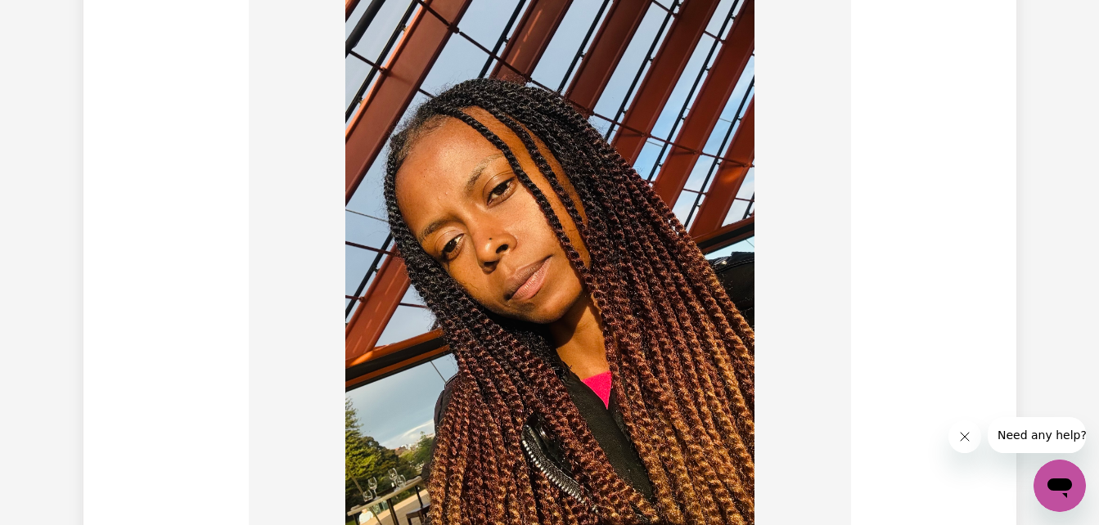
click at [492, 195] on img at bounding box center [549, 200] width 409 height 727
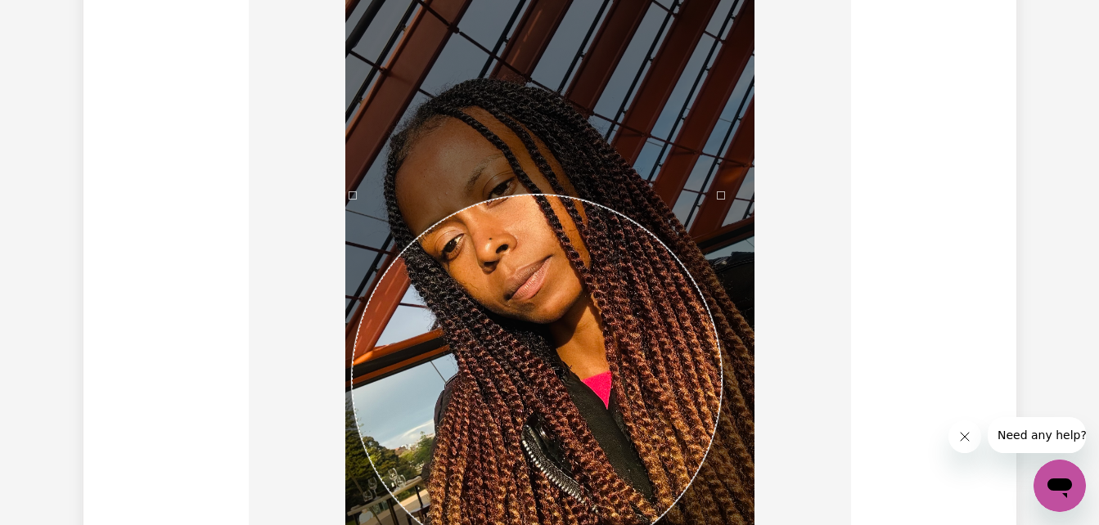
click at [753, 466] on div at bounding box center [549, 200] width 409 height 727
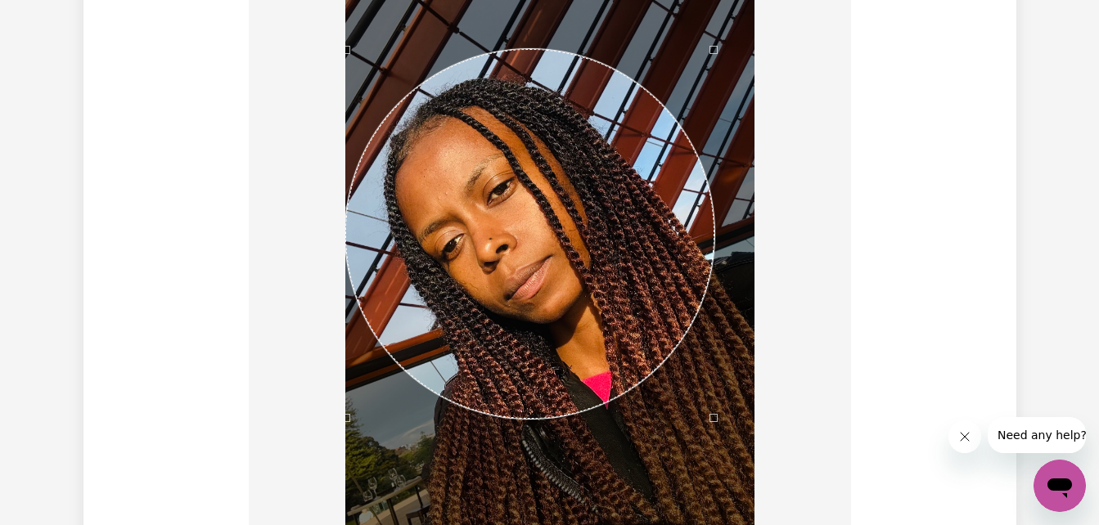
click at [691, 166] on div "Use the arrow keys to move the crop selection area" at bounding box center [530, 234] width 370 height 370
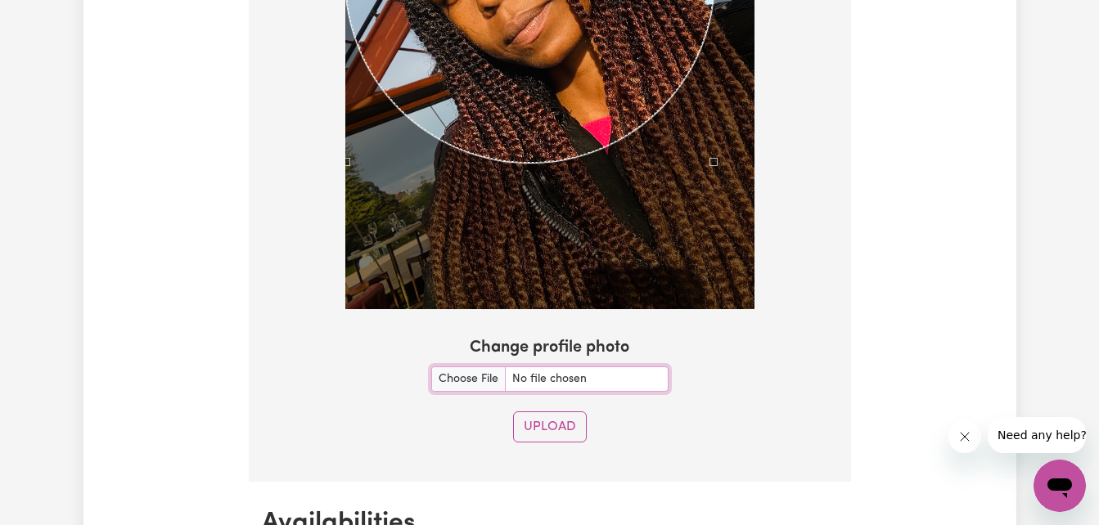
scroll to position [1715, 0]
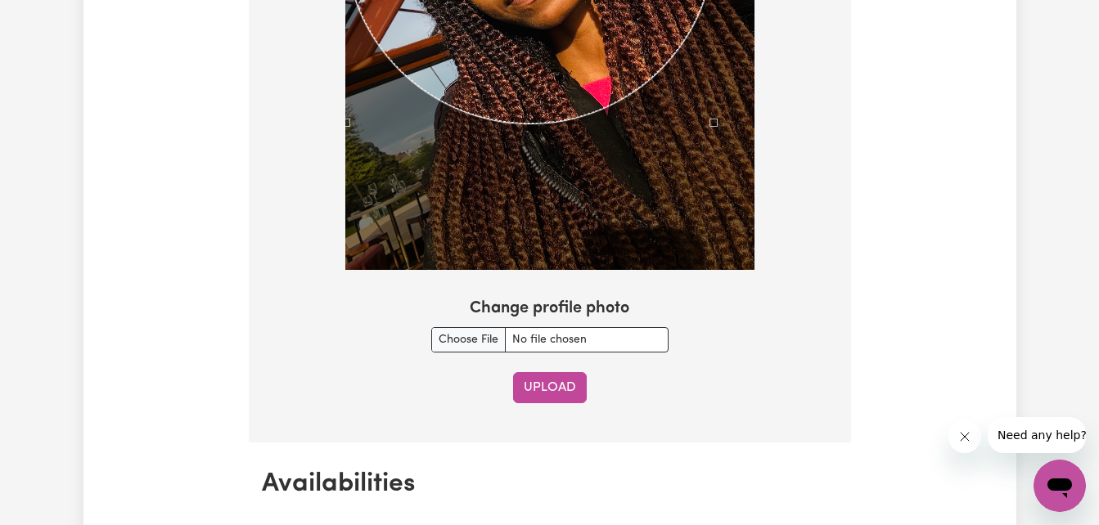
click at [579, 397] on button "Upload" at bounding box center [550, 387] width 74 height 31
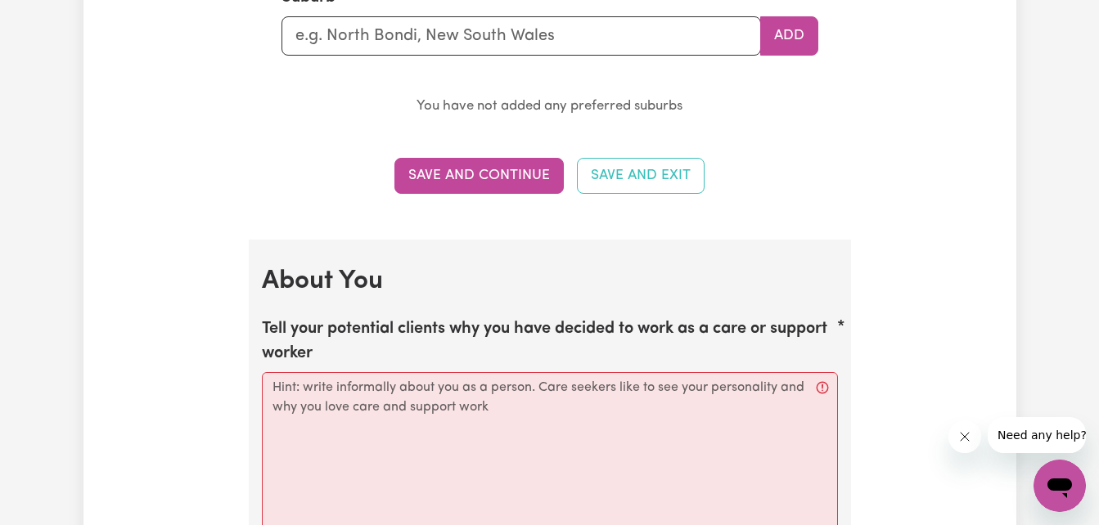
scroll to position [2033, 0]
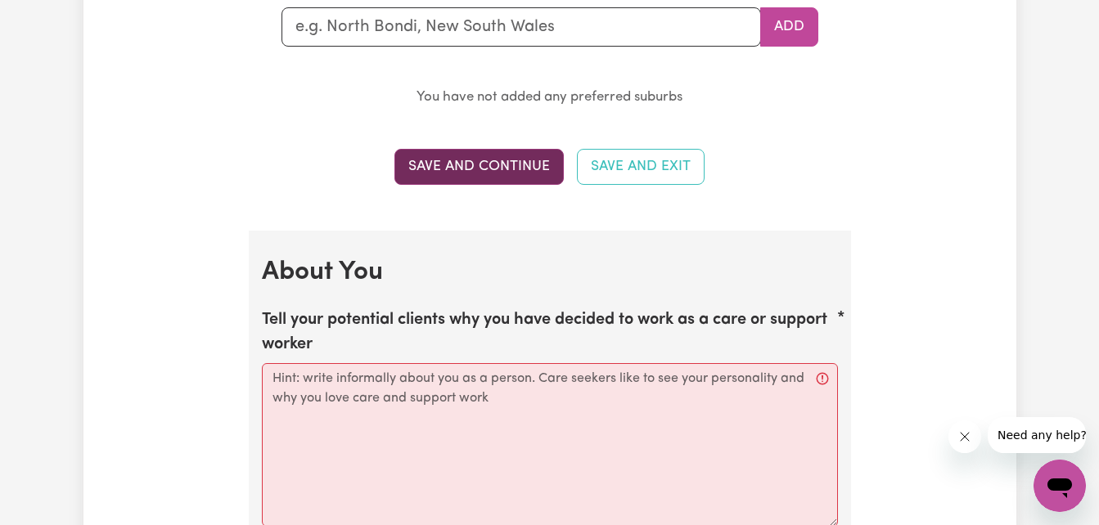
click at [505, 170] on button "Save and Continue" at bounding box center [478, 167] width 169 height 36
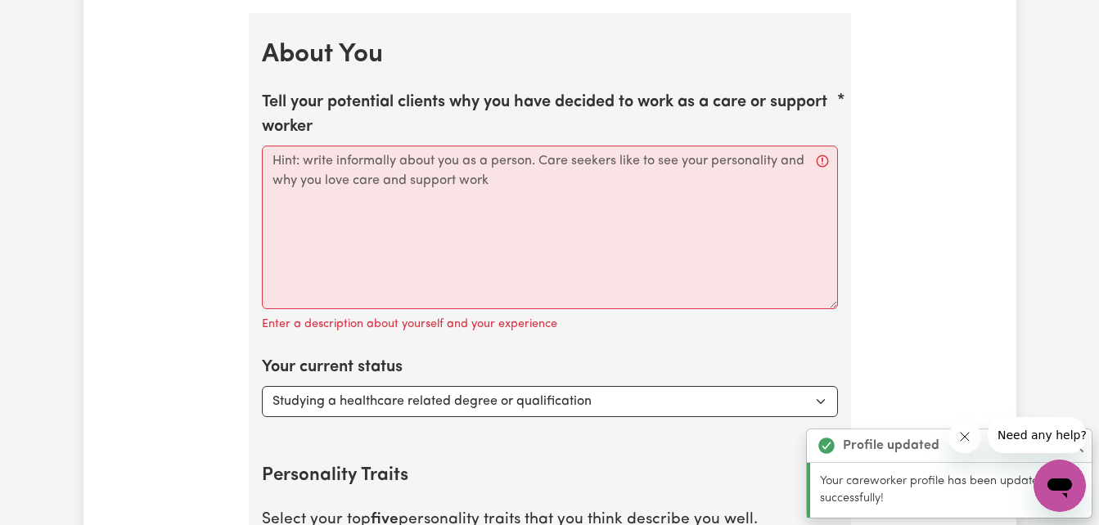
scroll to position [2264, 0]
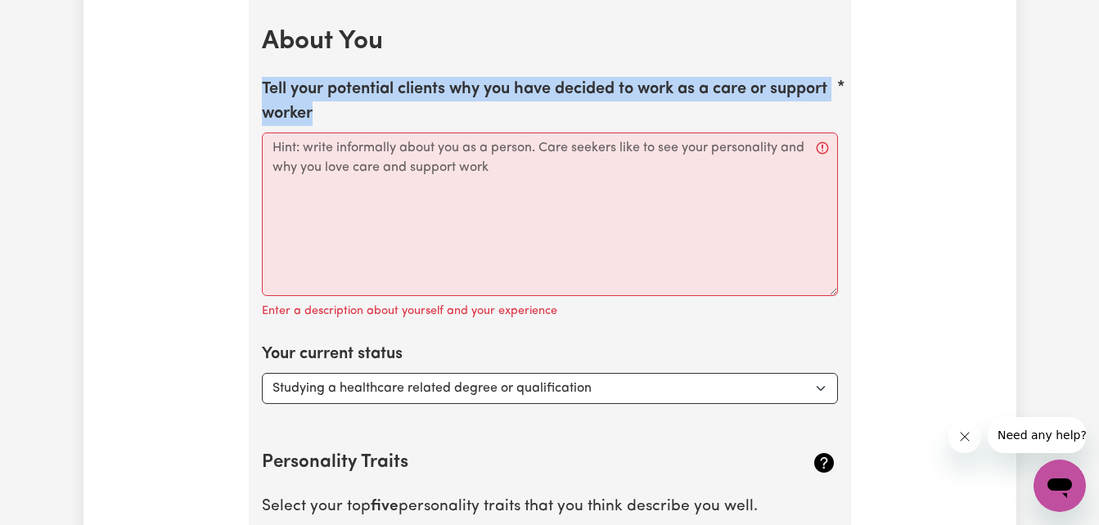
drag, startPoint x: 263, startPoint y: 77, endPoint x: 319, endPoint y: 123, distance: 72.7
click at [319, 123] on label "Tell your potential clients why you have decided to work as a care or support w…" at bounding box center [550, 101] width 576 height 49
copy label "Tell your potential clients why you have decided to work as a care or support w…"
click at [372, 101] on label "Tell your potential clients why you have decided to work as a care or support w…" at bounding box center [550, 101] width 576 height 49
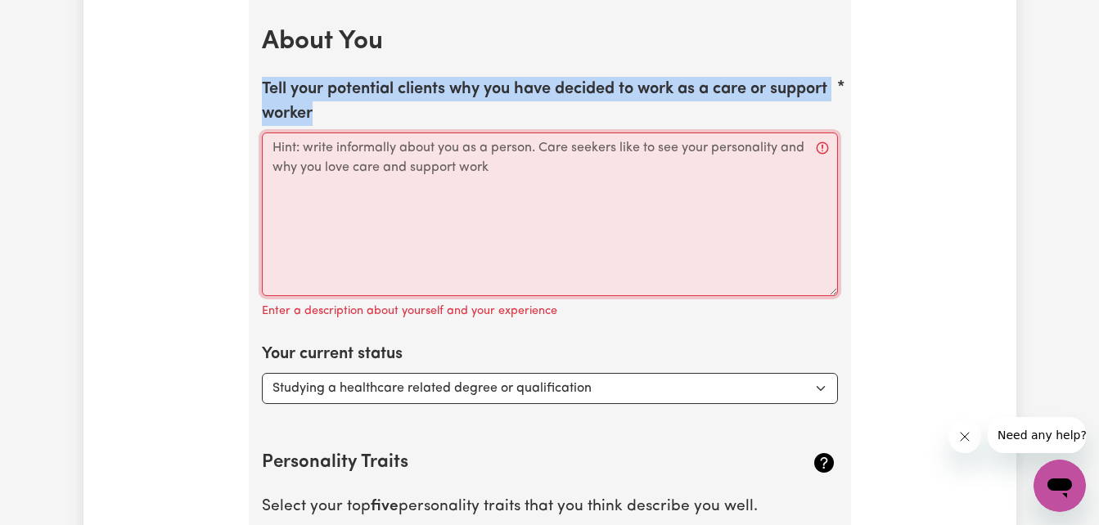
click at [372, 133] on textarea "Tell your potential clients why you have decided to work as a care or support w…" at bounding box center [550, 215] width 576 height 164
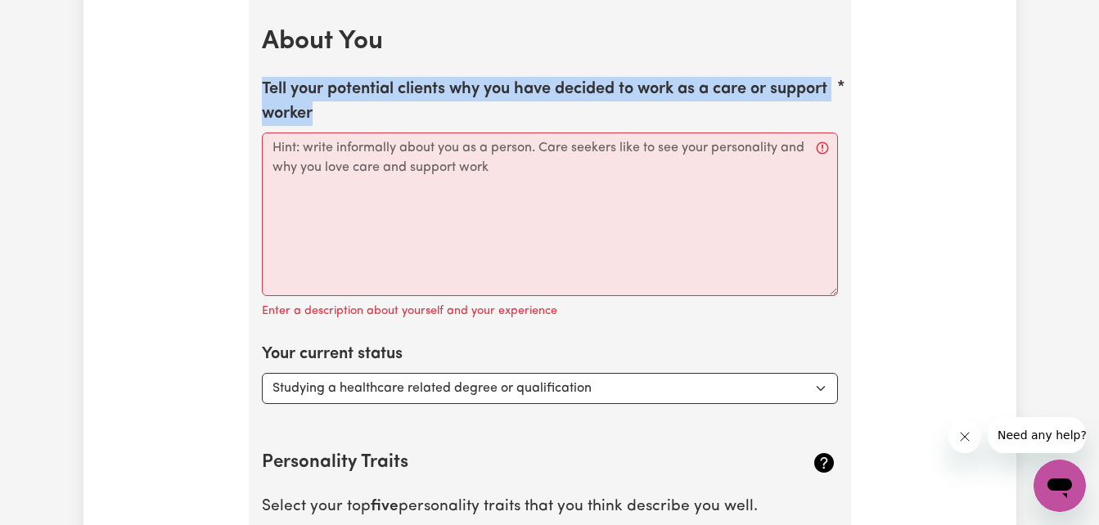
drag, startPoint x: 262, startPoint y: 82, endPoint x: 314, endPoint y: 116, distance: 62.6
click at [314, 116] on label "Tell your potential clients why you have decided to work as a care or support w…" at bounding box center [550, 101] width 576 height 49
copy label "Tell your potential clients why you have decided to work as a care or support w…"
click at [643, 389] on select "Select... Studying a healthcare related degree or qualification Studying a non-…" at bounding box center [550, 388] width 576 height 31
select select "Embarking on a career change into the care industry"
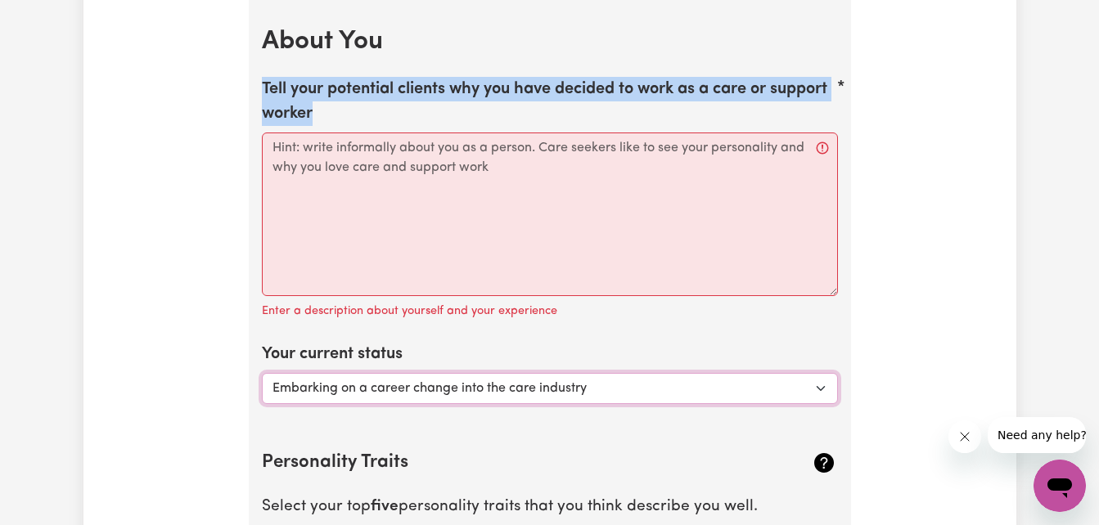
click at [262, 373] on select "Select... Studying a healthcare related degree or qualification Studying a non-…" at bounding box center [550, 388] width 576 height 31
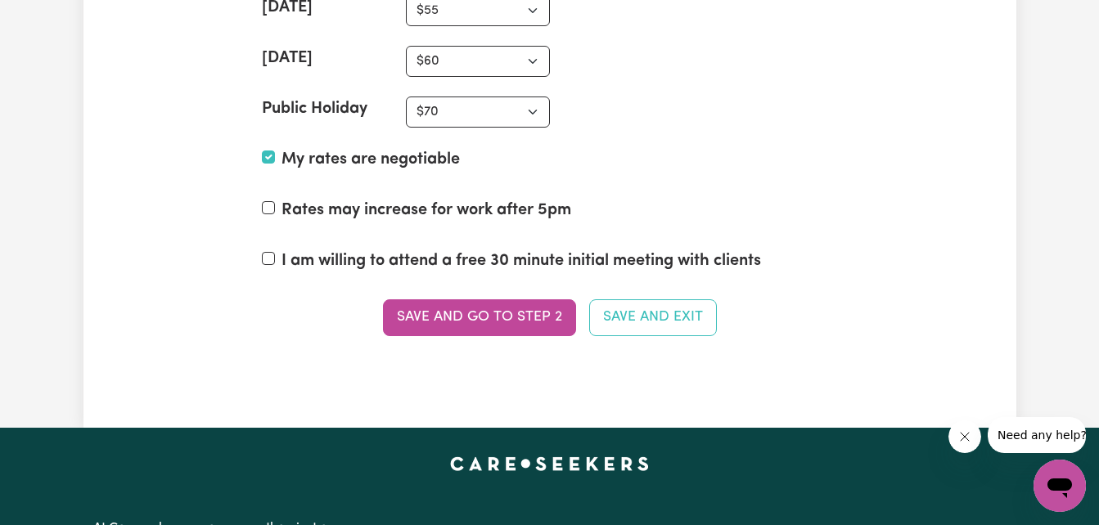
scroll to position [4109, 0]
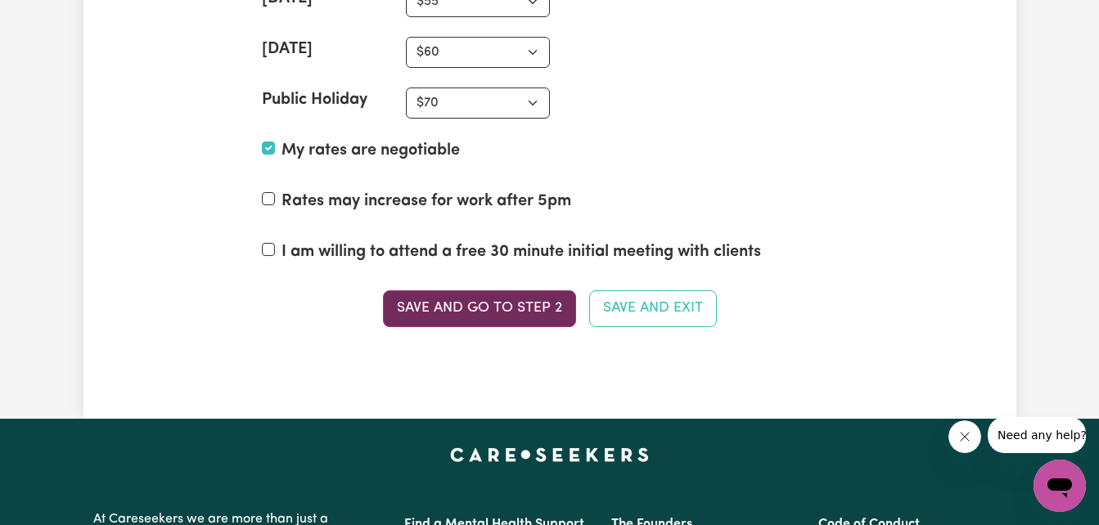
click at [485, 323] on button "Save and go to Step 2" at bounding box center [479, 308] width 193 height 36
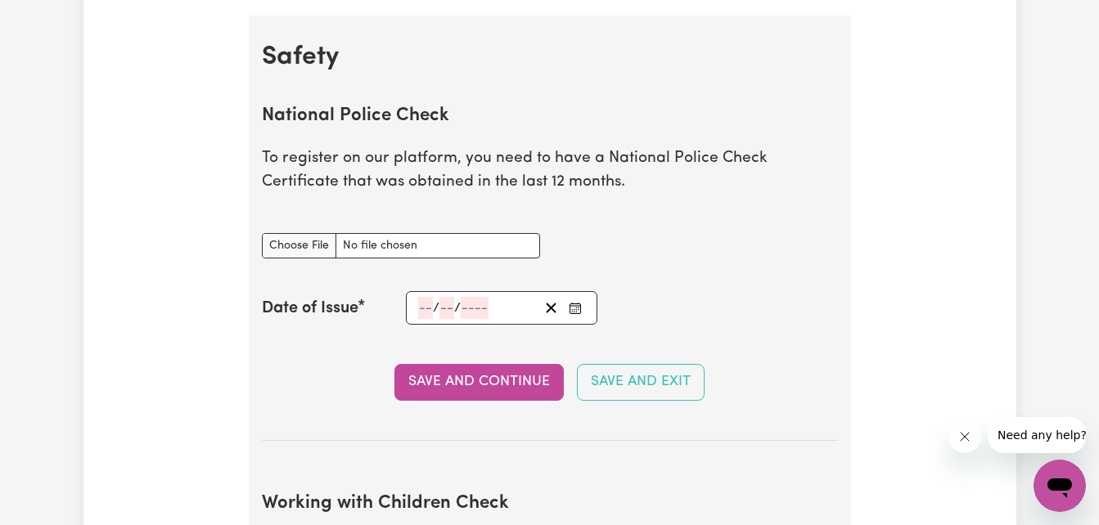
scroll to position [1070, 0]
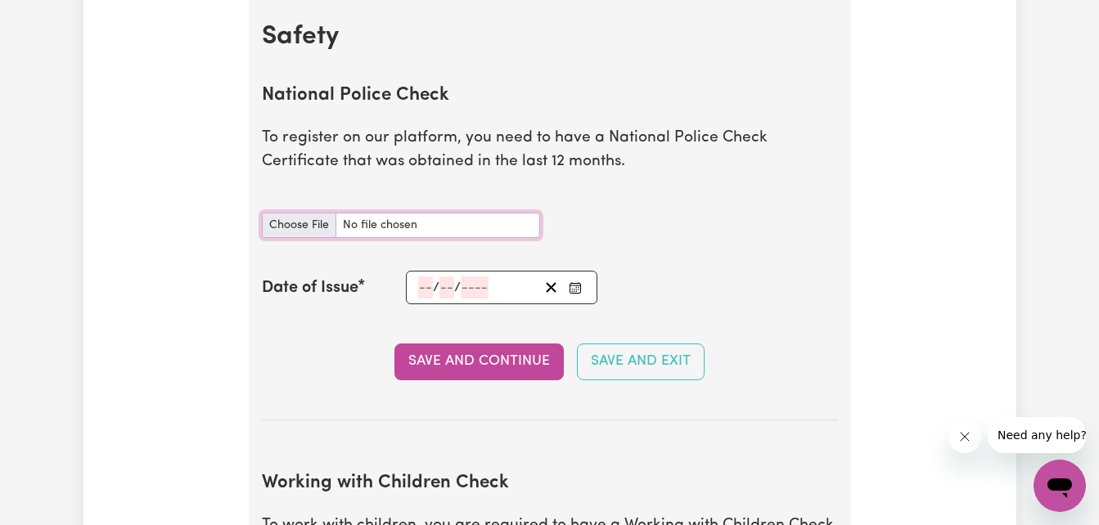
click at [316, 234] on input "National Police Check document" at bounding box center [401, 225] width 278 height 25
type input "C:\fakepath\Police Check .pdf"
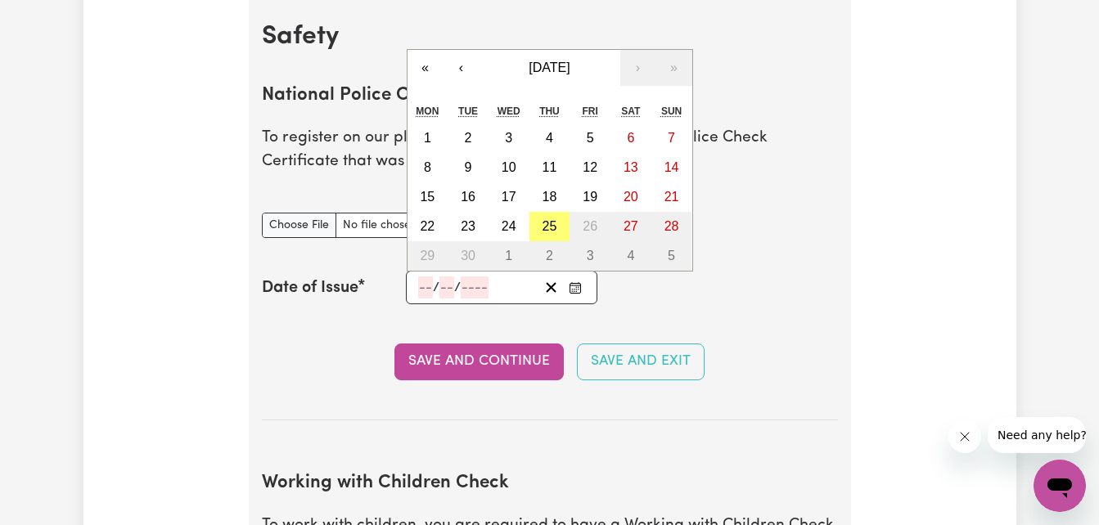
click at [429, 293] on input "number" at bounding box center [425, 287] width 15 height 22
click at [463, 65] on button "‹" at bounding box center [461, 68] width 36 height 36
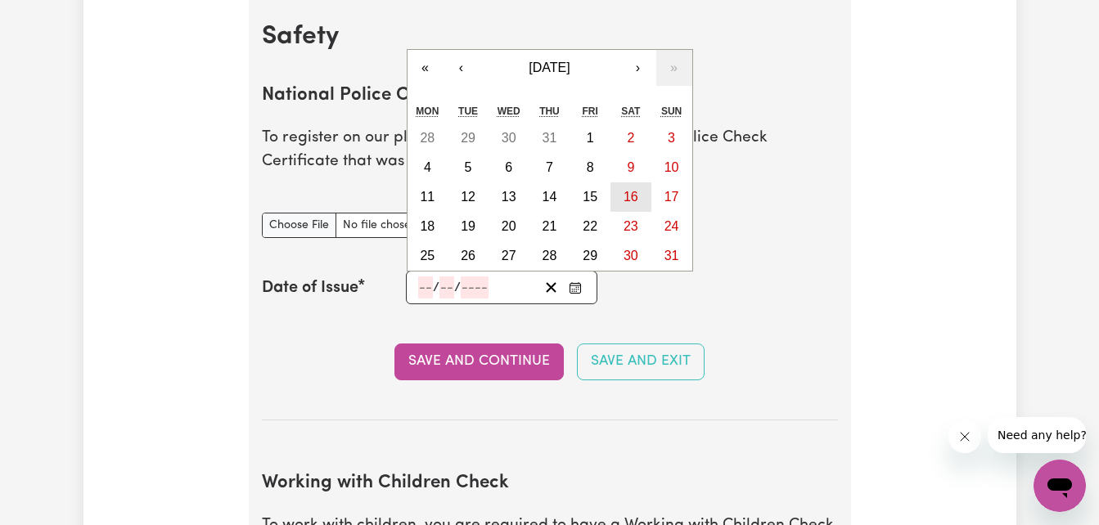
click at [631, 189] on button "16" at bounding box center [630, 196] width 41 height 29
type input "[DATE]"
type input "16"
type input "8"
type input "2025"
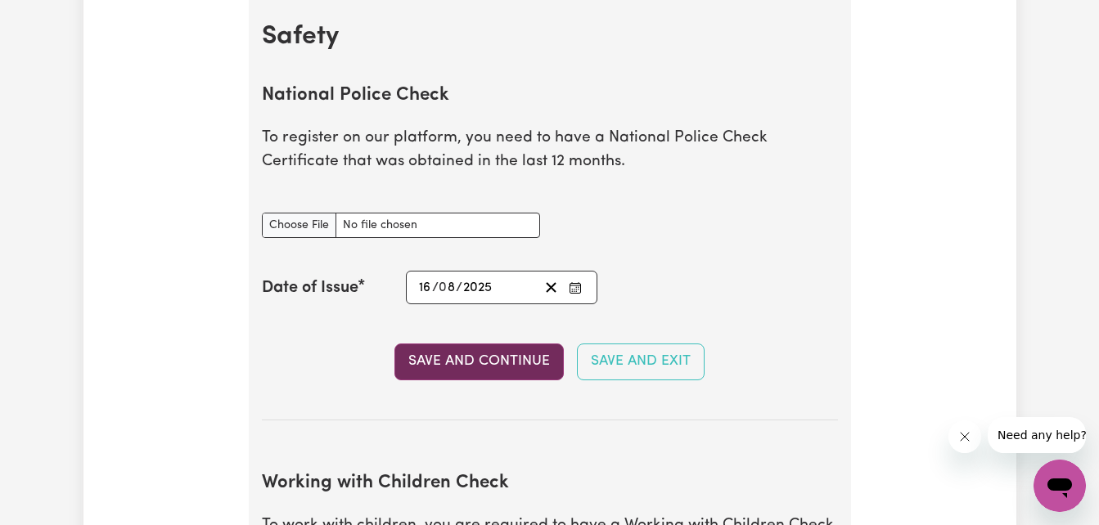
click at [521, 362] on button "Save and Continue" at bounding box center [478, 362] width 169 height 36
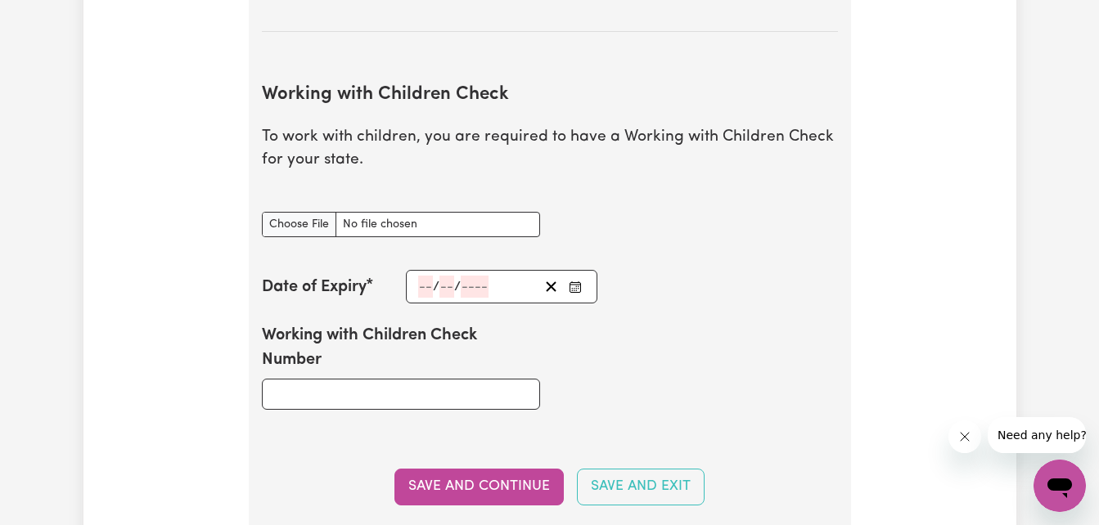
scroll to position [1558, 0]
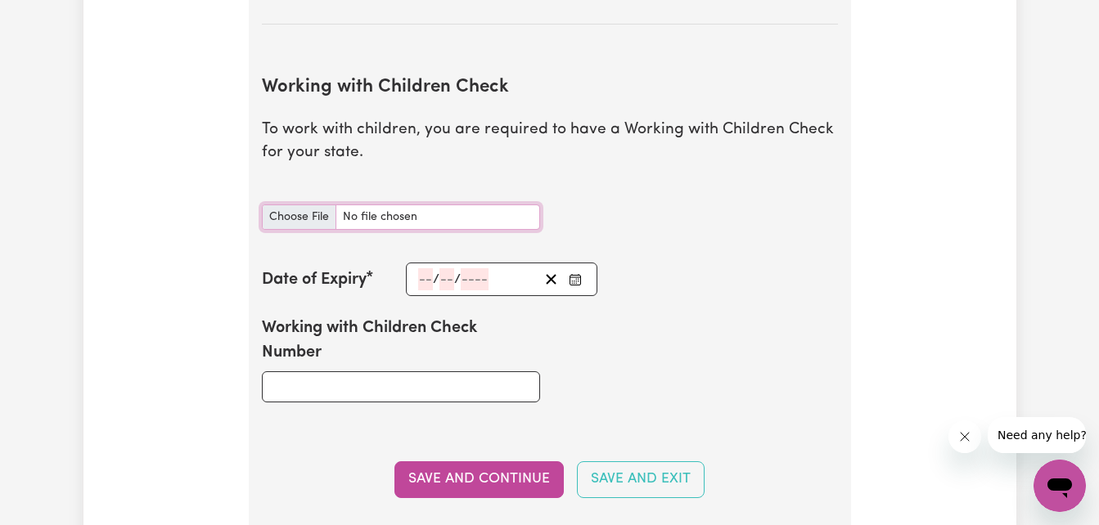
click at [314, 225] on input "Working with Children Check document" at bounding box center [401, 216] width 278 height 25
